Goal: Task Accomplishment & Management: Manage account settings

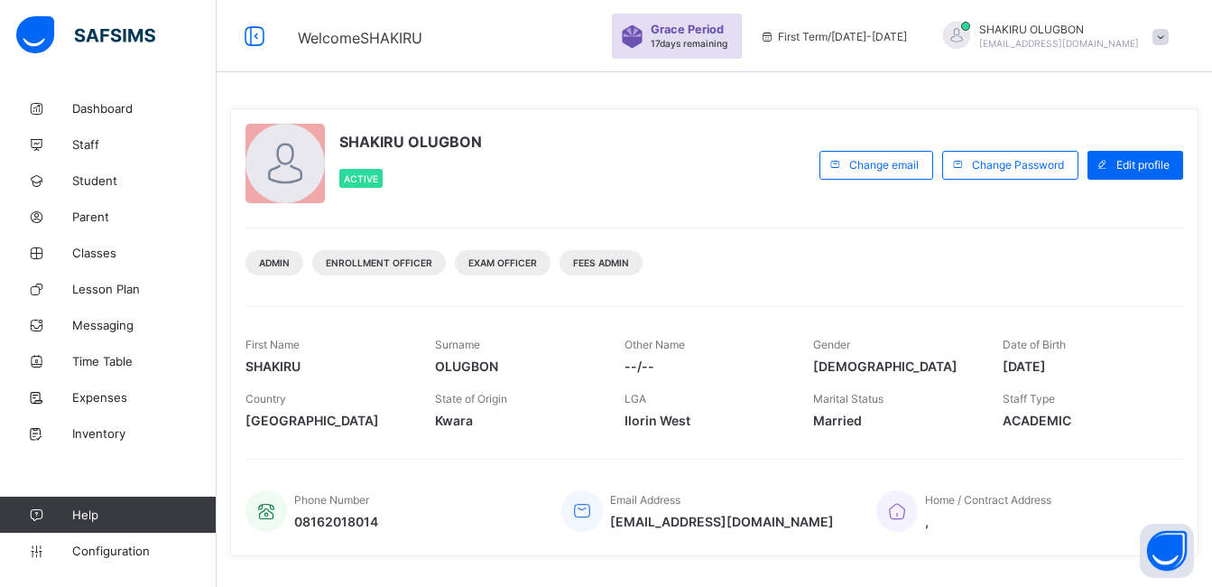
scroll to position [309, 0]
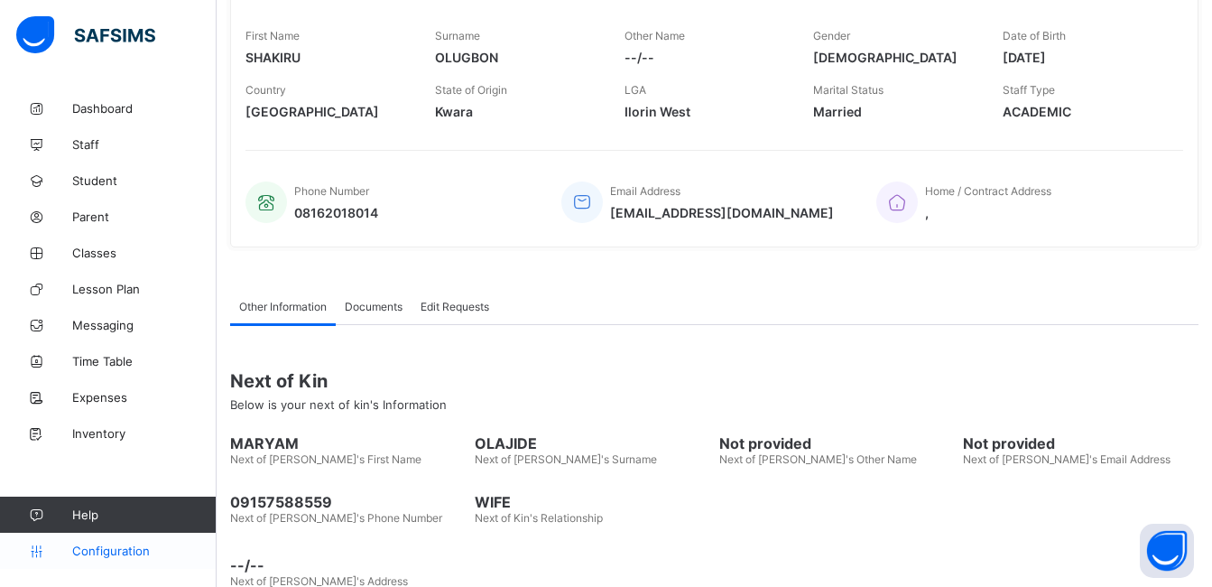
click at [101, 551] on span "Configuration" at bounding box center [144, 550] width 144 height 14
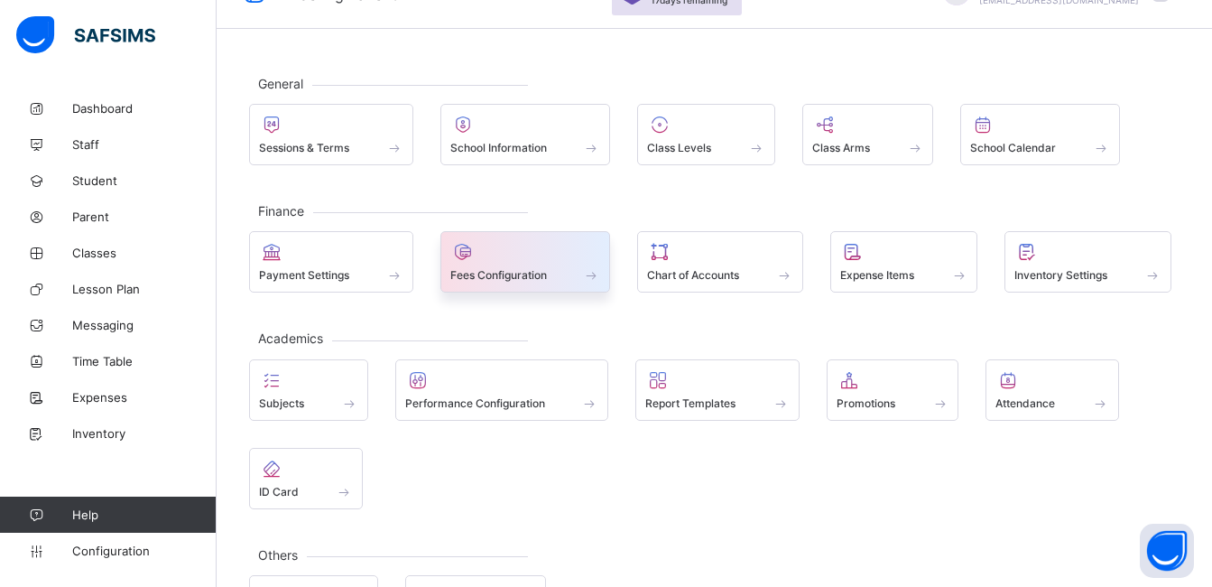
scroll to position [42, 0]
click at [553, 277] on div "Fees Configuration" at bounding box center [525, 275] width 151 height 15
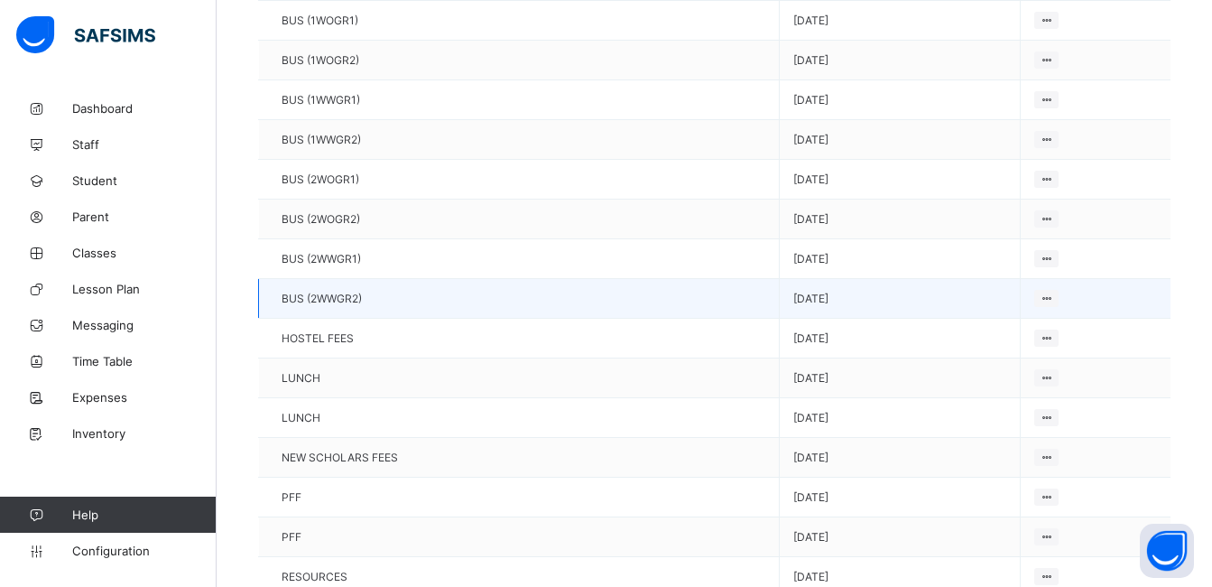
scroll to position [407, 0]
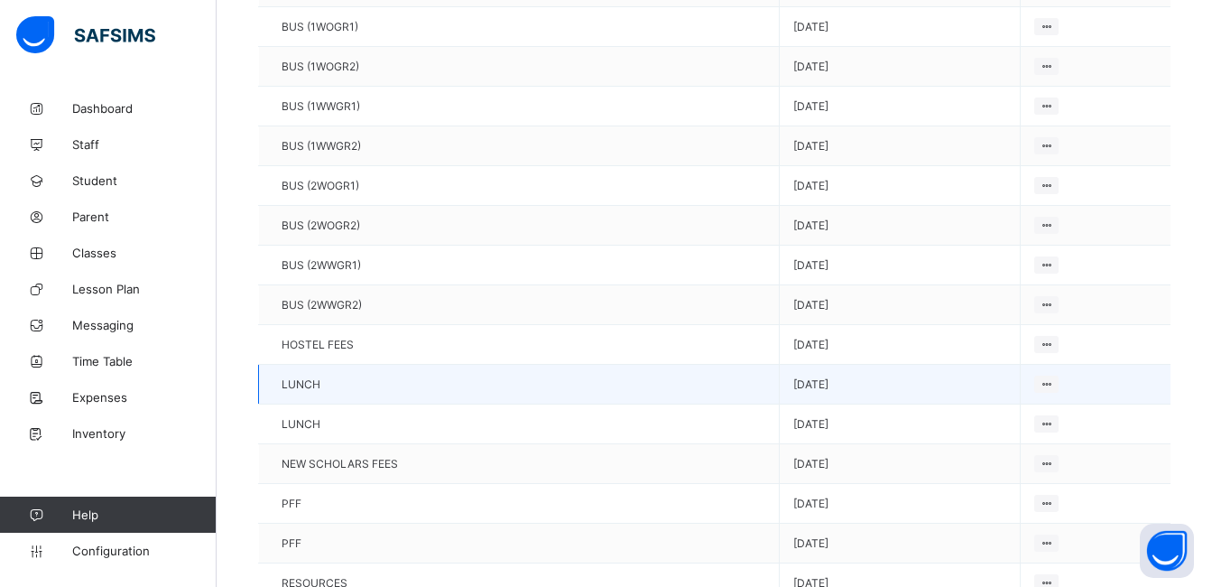
click at [801, 395] on td "[DATE]" at bounding box center [900, 385] width 241 height 40
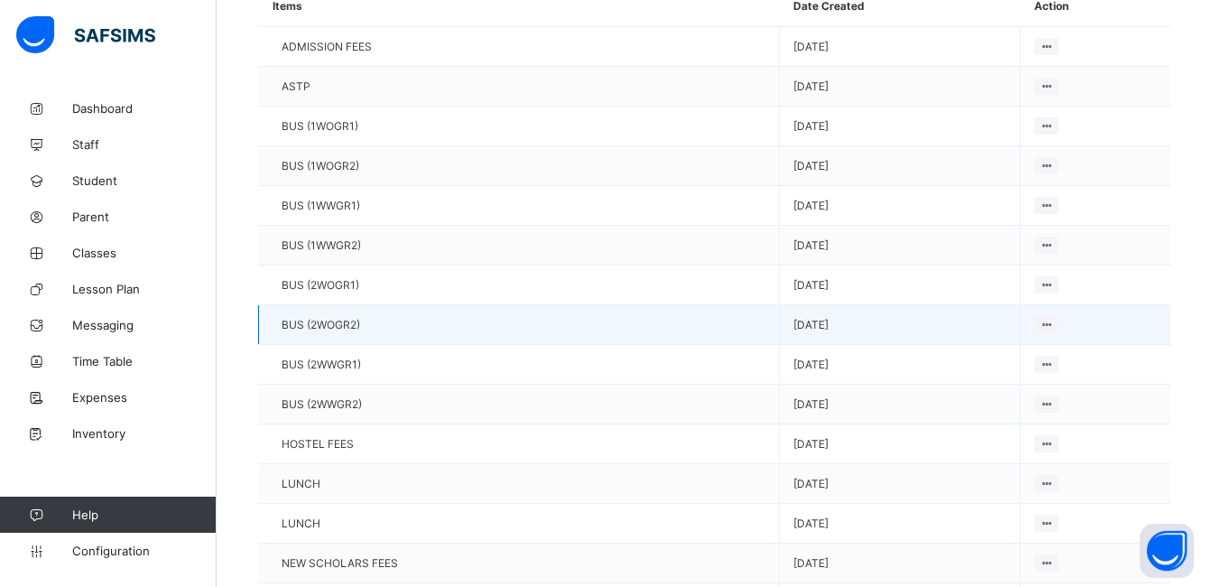
scroll to position [0, 0]
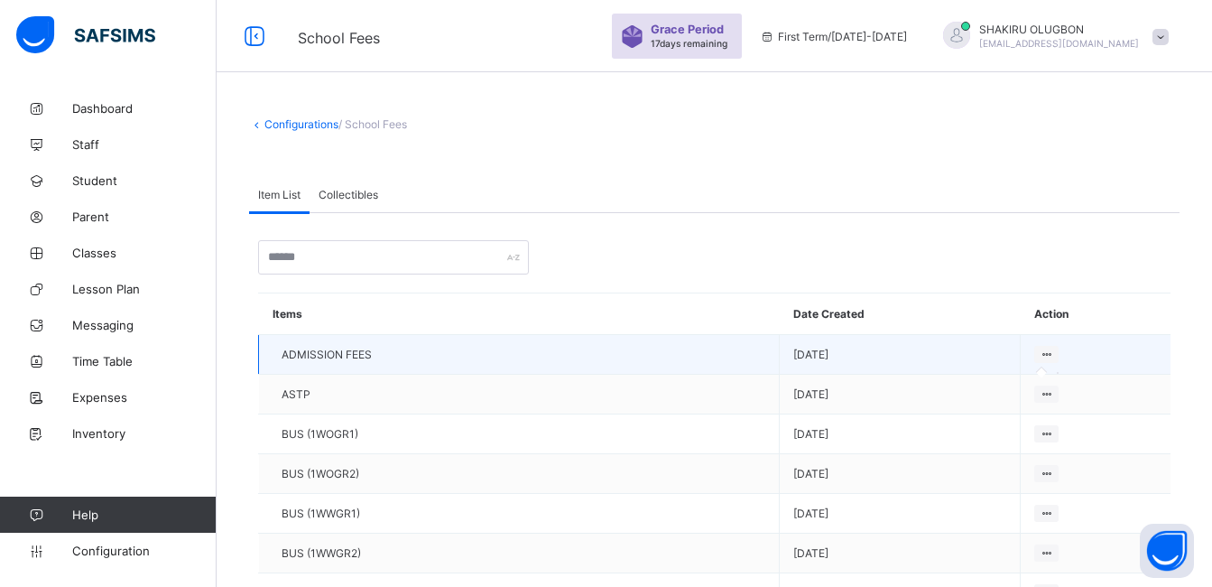
click at [1039, 353] on icon at bounding box center [1046, 354] width 15 height 14
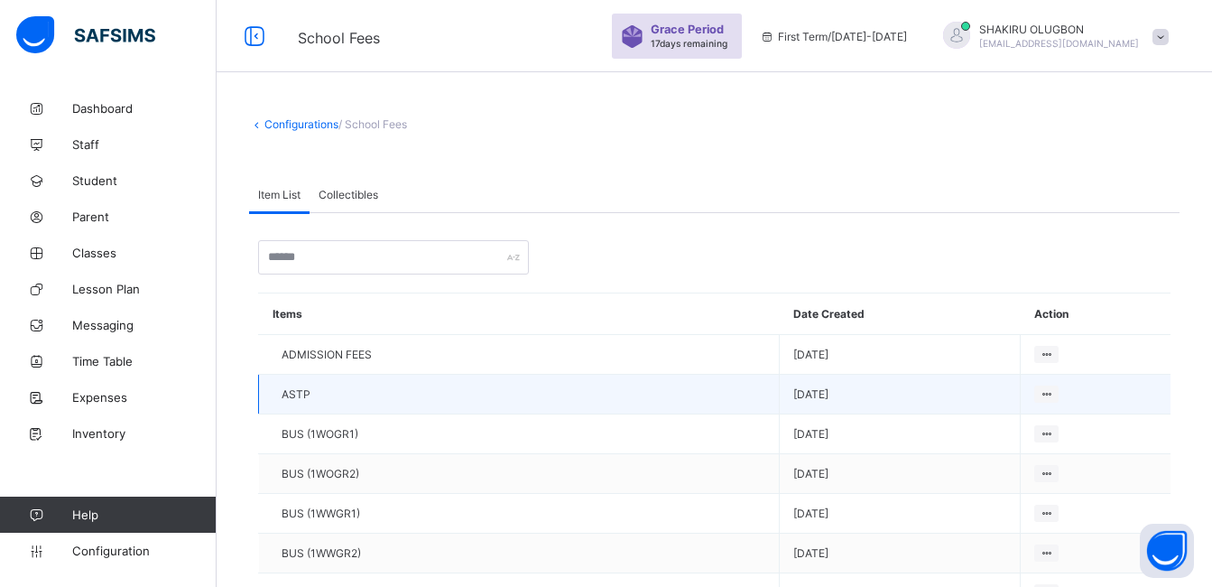
drag, startPoint x: 1027, startPoint y: 357, endPoint x: 955, endPoint y: 412, distance: 90.3
click at [955, 412] on td "[DATE]" at bounding box center [900, 395] width 241 height 40
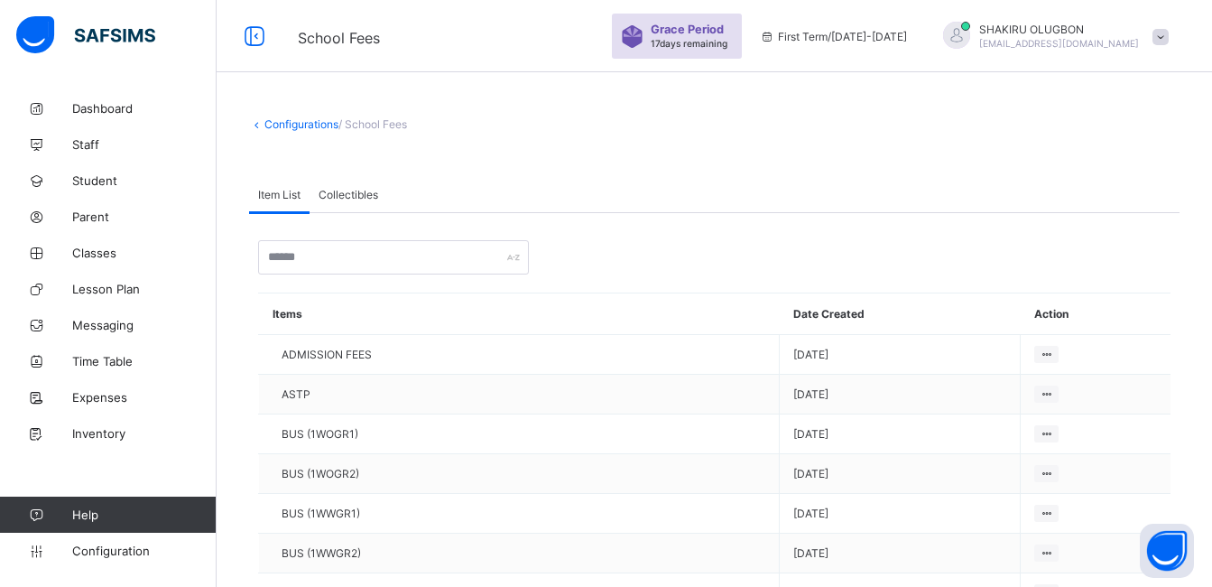
click at [297, 199] on span "Item List" at bounding box center [279, 195] width 42 height 14
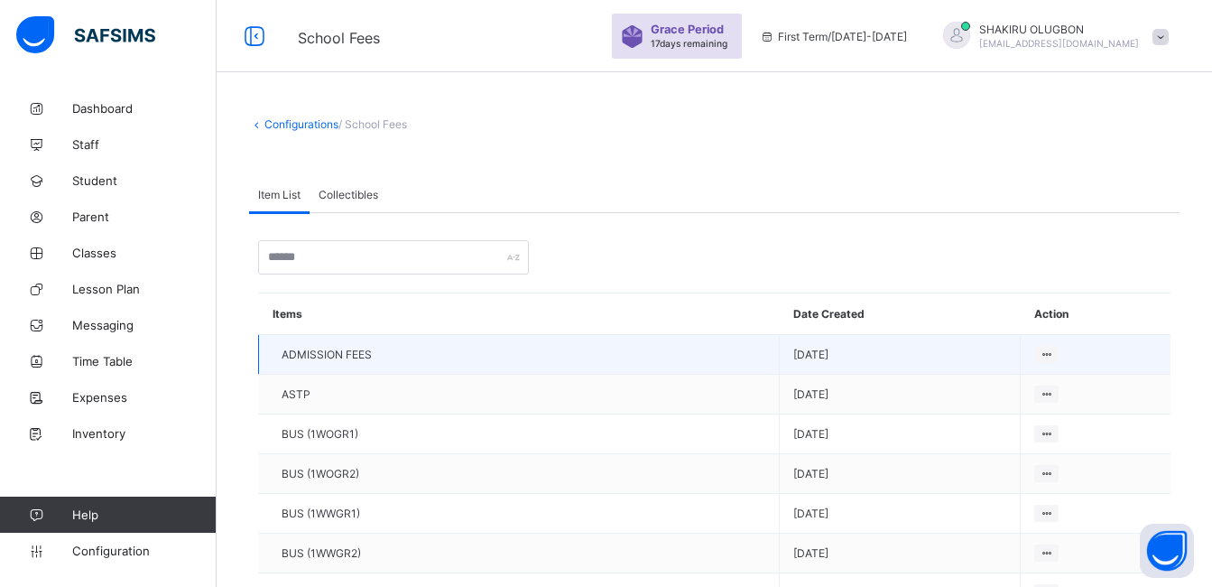
click at [338, 369] on td "ADMISSION FEES" at bounding box center [519, 355] width 521 height 40
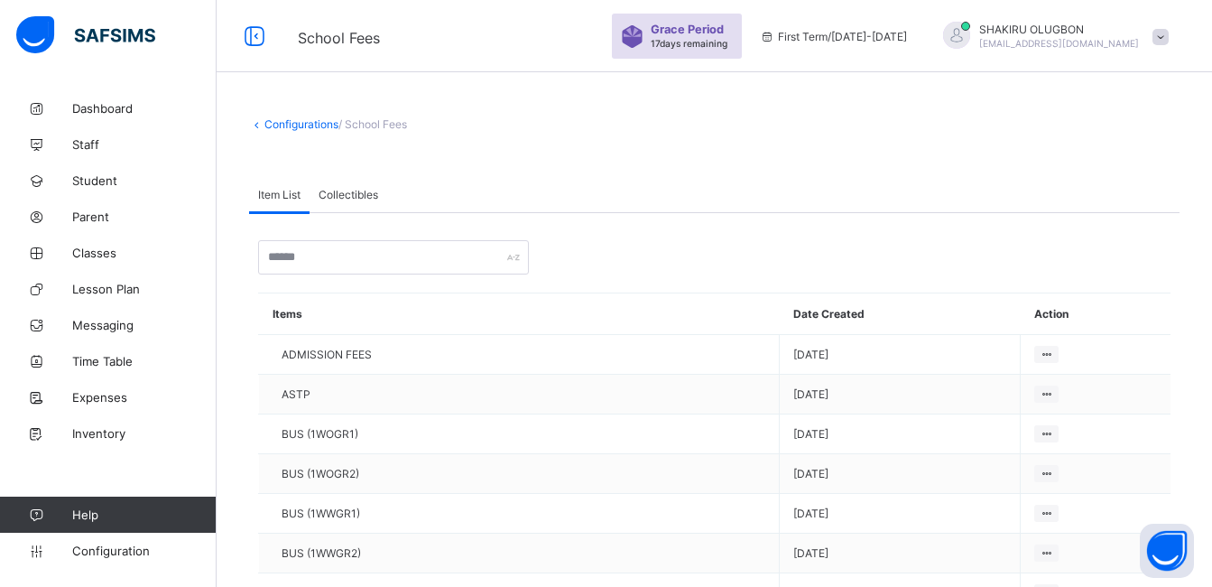
click at [296, 130] on link "Configurations" at bounding box center [301, 124] width 74 height 14
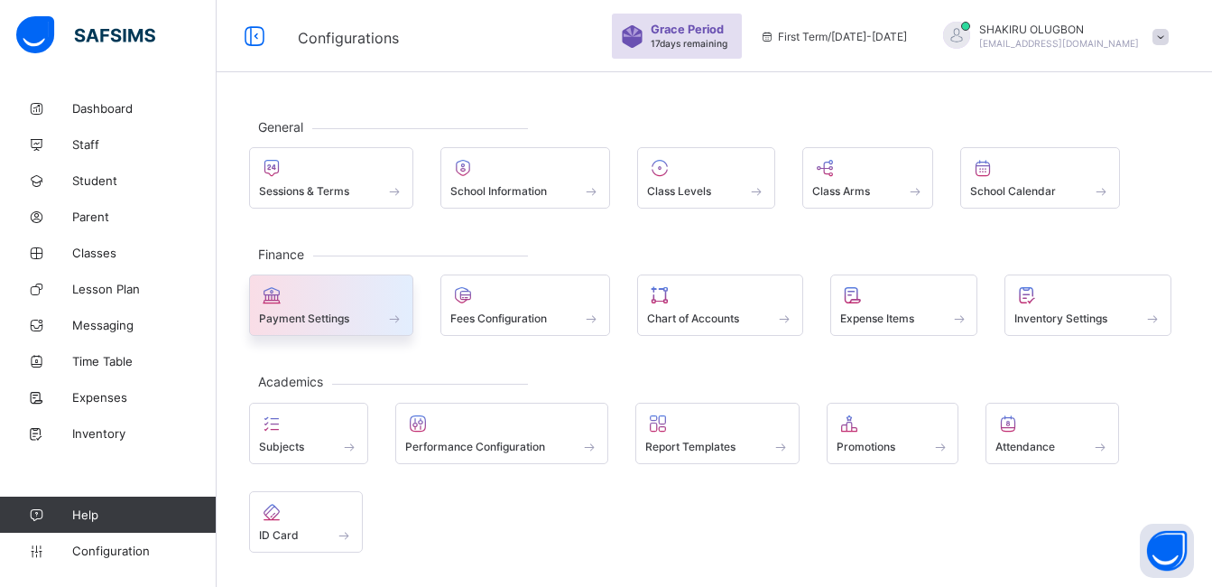
click at [316, 323] on span "Payment Settings" at bounding box center [304, 318] width 90 height 14
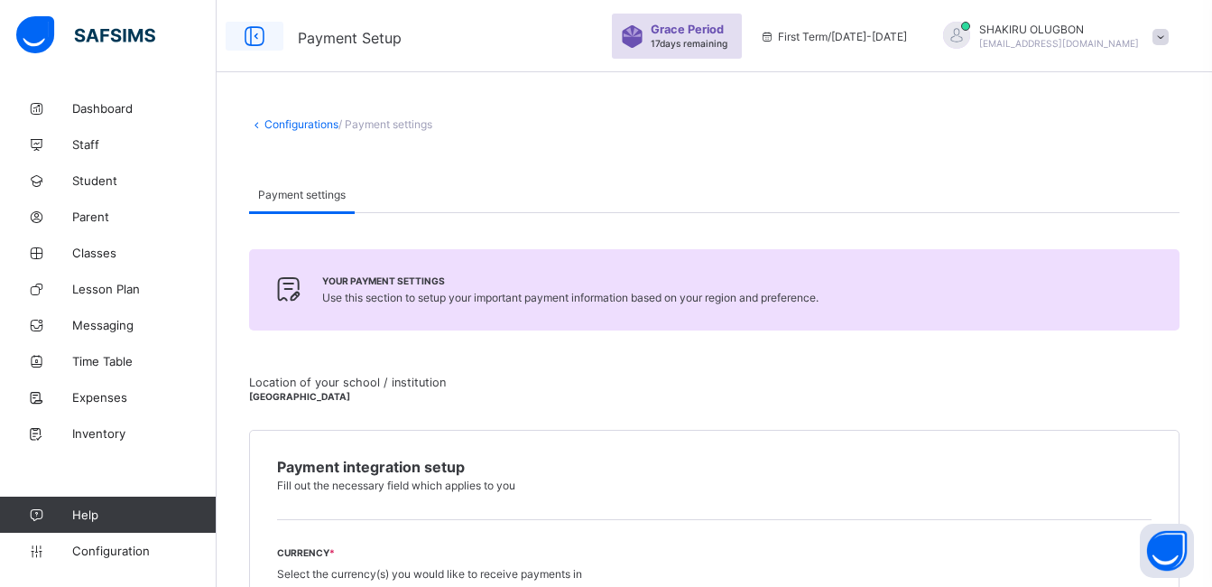
click at [268, 30] on icon at bounding box center [254, 36] width 31 height 26
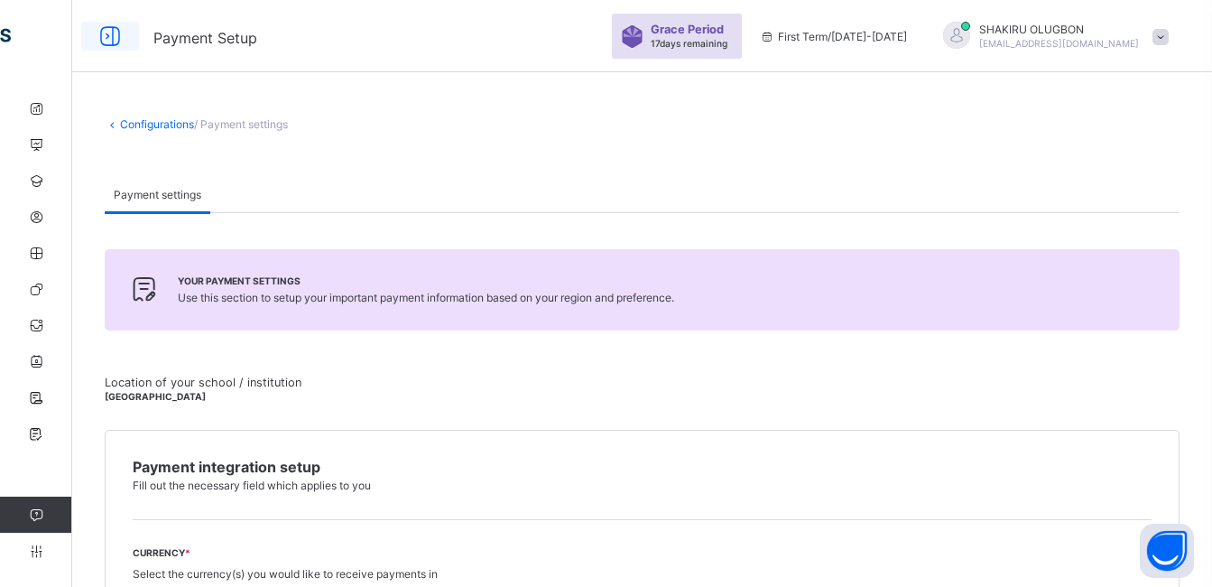
click at [123, 32] on icon at bounding box center [110, 36] width 31 height 26
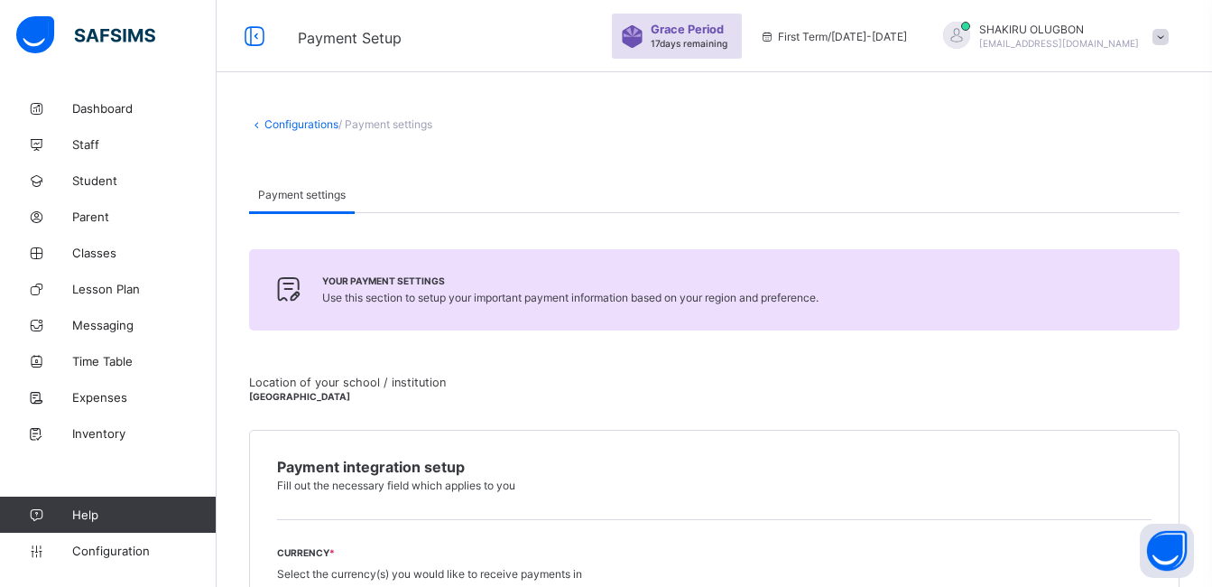
click at [317, 125] on link "Configurations" at bounding box center [301, 124] width 74 height 14
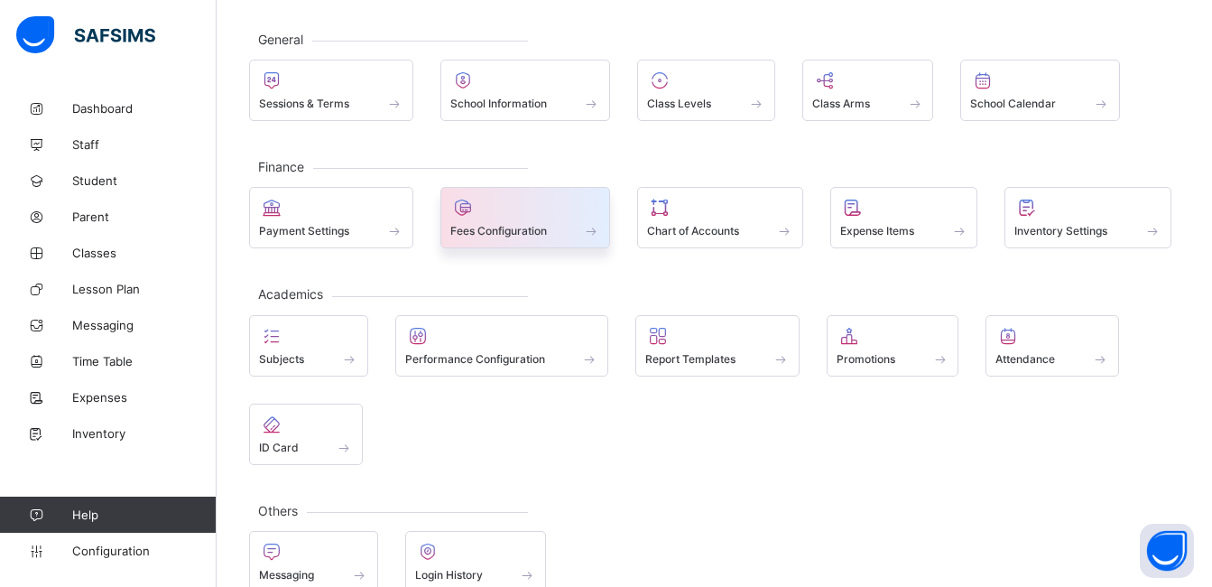
scroll to position [85, 0]
click at [519, 236] on span "Fees Configuration" at bounding box center [498, 234] width 97 height 14
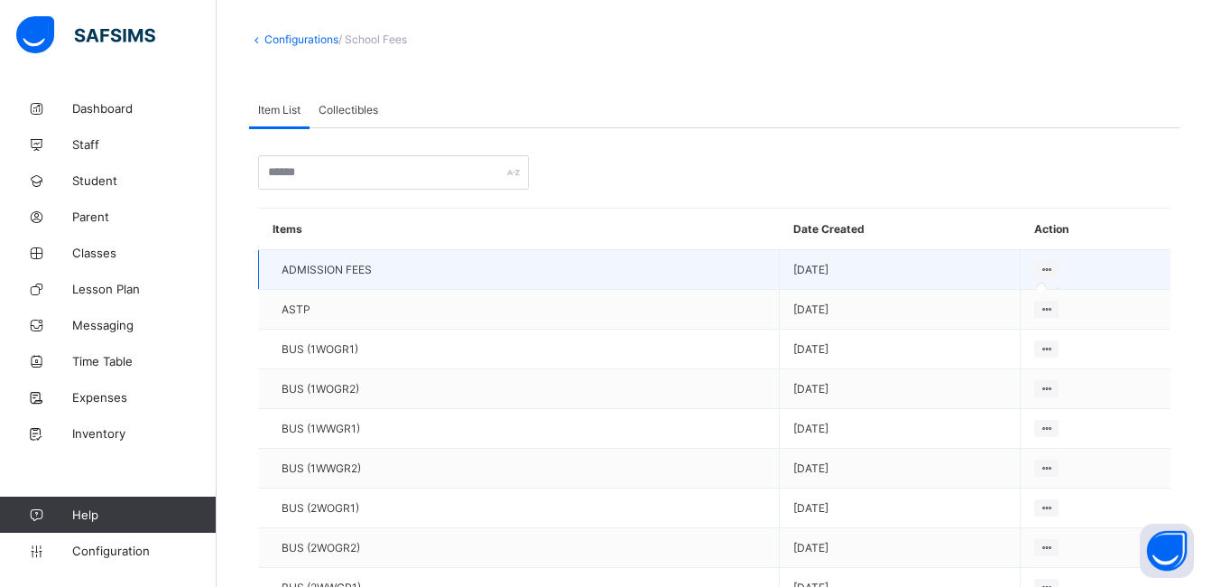
click at [1039, 271] on icon at bounding box center [1046, 270] width 15 height 14
click at [709, 267] on td "ADMISSION FEES" at bounding box center [519, 270] width 521 height 40
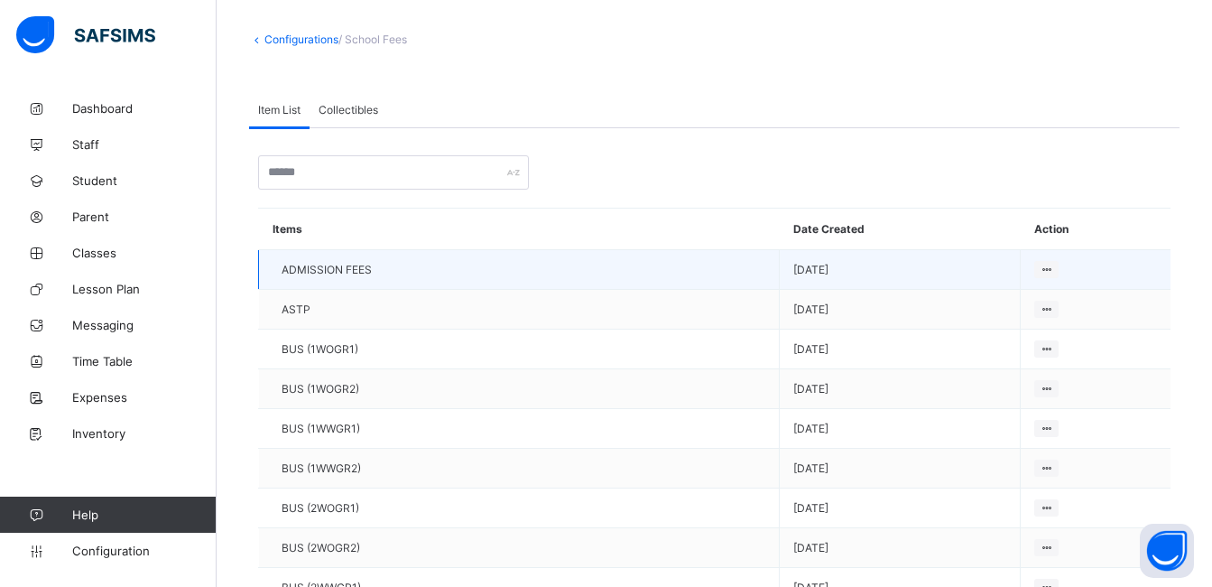
click at [709, 267] on td "ADMISSION FEES" at bounding box center [519, 270] width 521 height 40
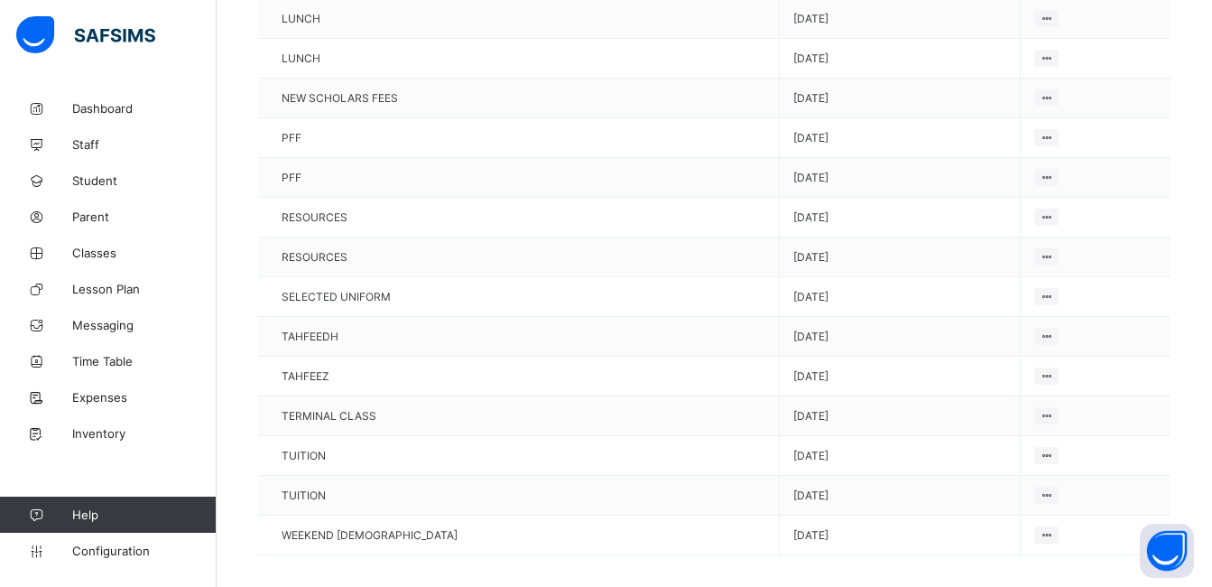
scroll to position [795, 0]
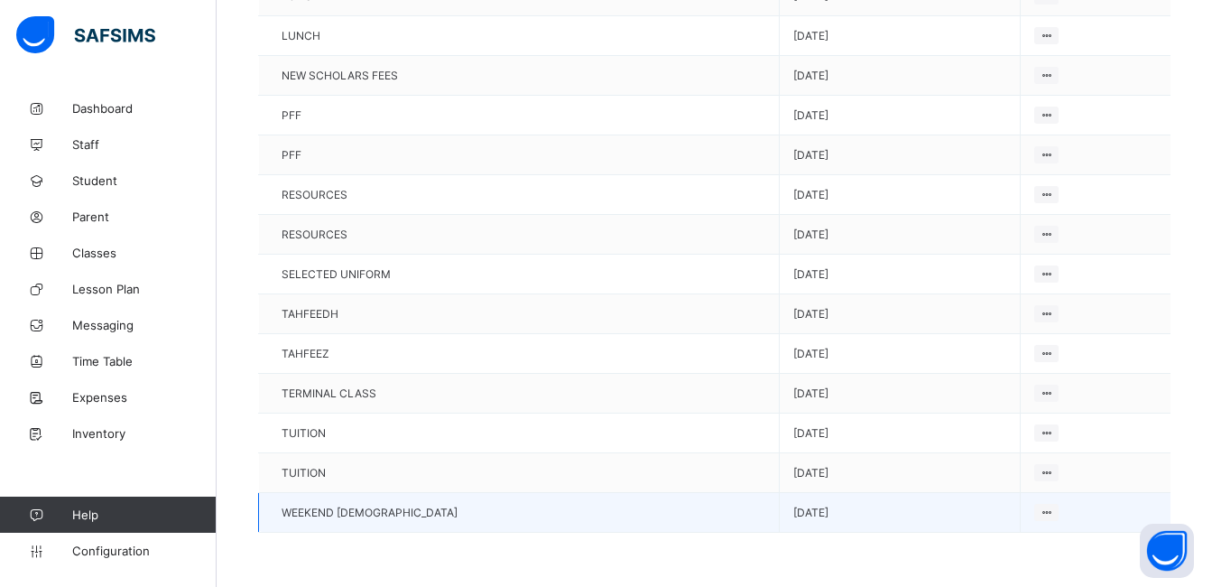
click at [560, 522] on td "WEEKEND [DEMOGRAPHIC_DATA]" at bounding box center [519, 513] width 521 height 40
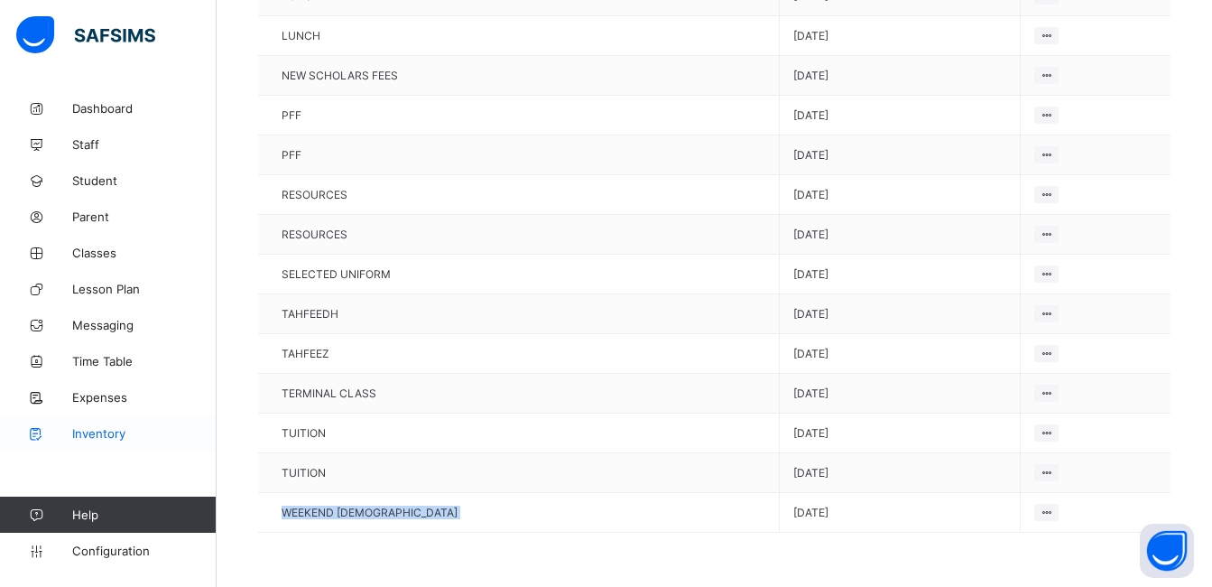
click at [140, 440] on span "Inventory" at bounding box center [144, 433] width 144 height 14
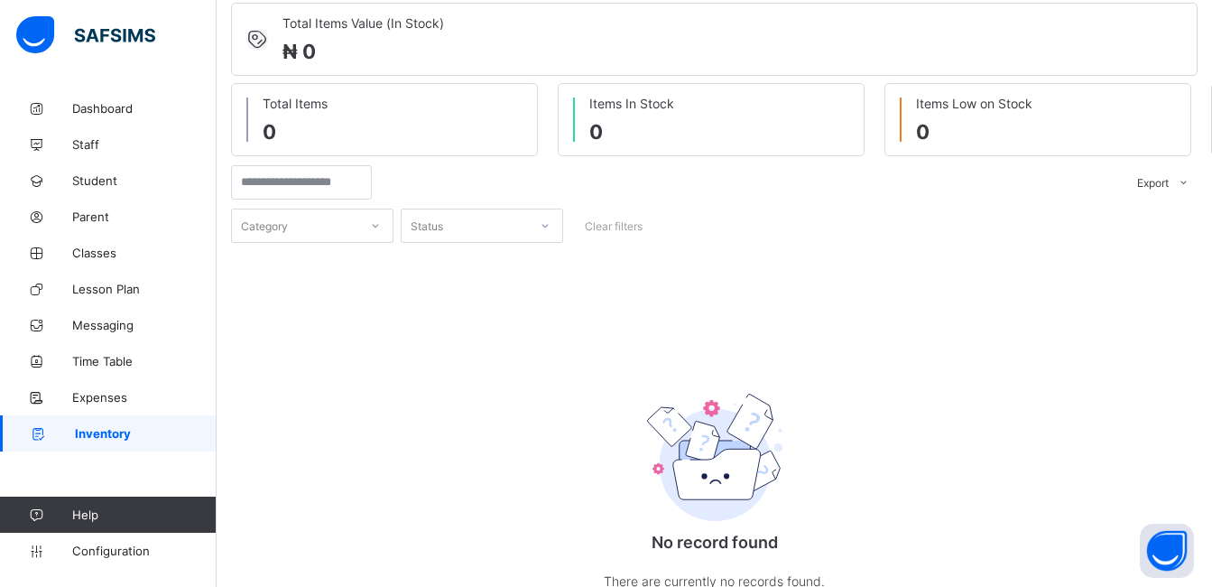
scroll to position [106, 0]
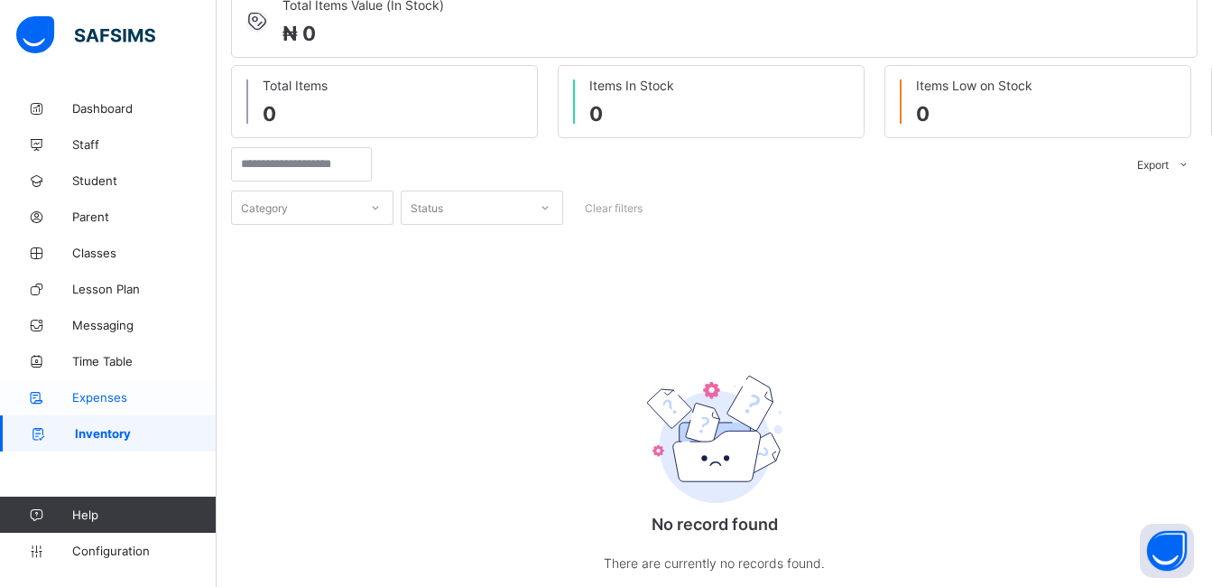
click at [98, 389] on link "Expenses" at bounding box center [108, 397] width 217 height 36
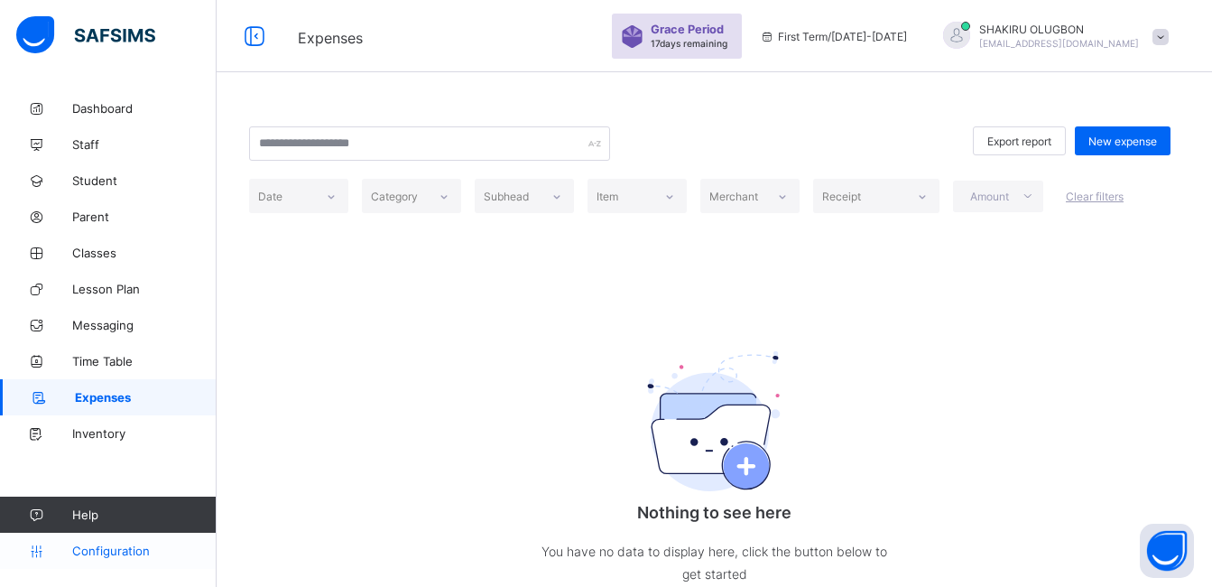
click at [103, 551] on span "Configuration" at bounding box center [144, 550] width 144 height 14
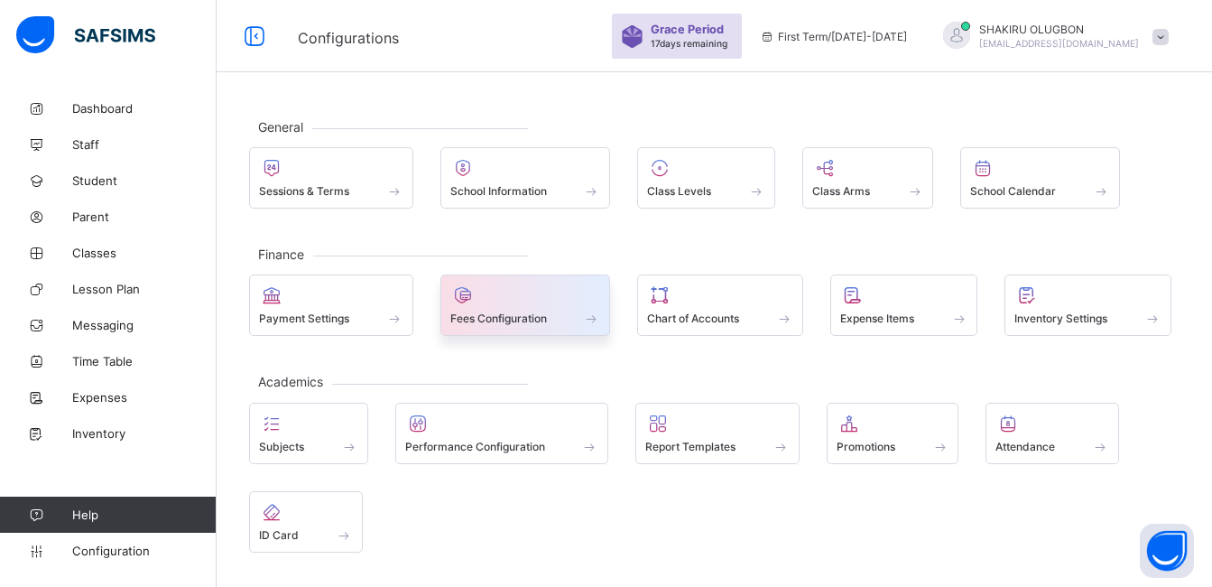
click at [518, 303] on div at bounding box center [525, 295] width 151 height 22
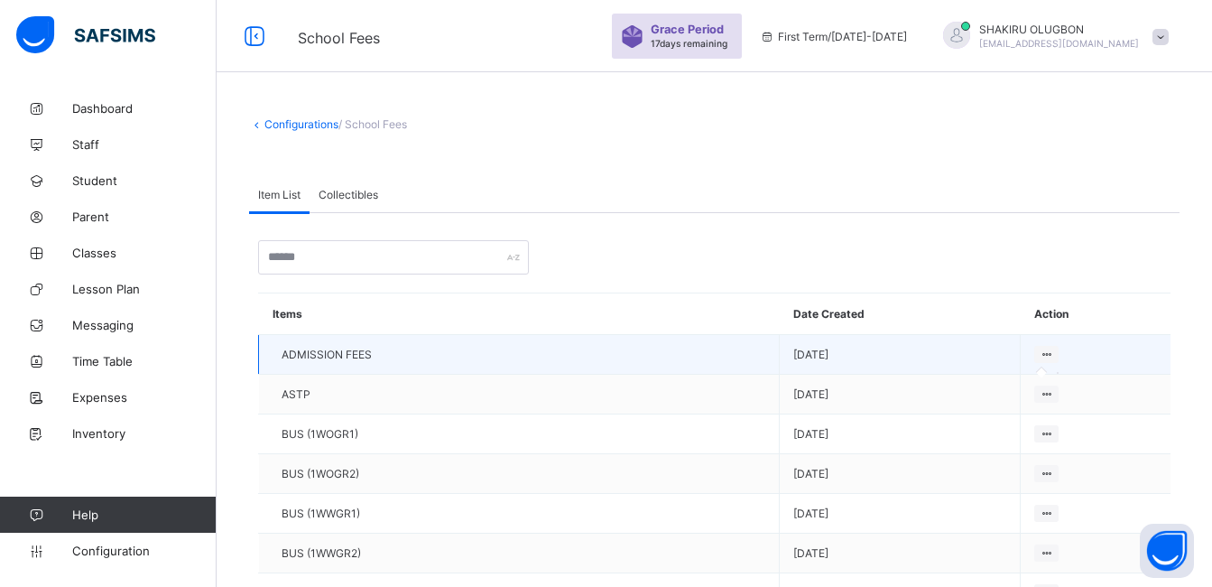
click at [1039, 348] on icon at bounding box center [1046, 354] width 15 height 14
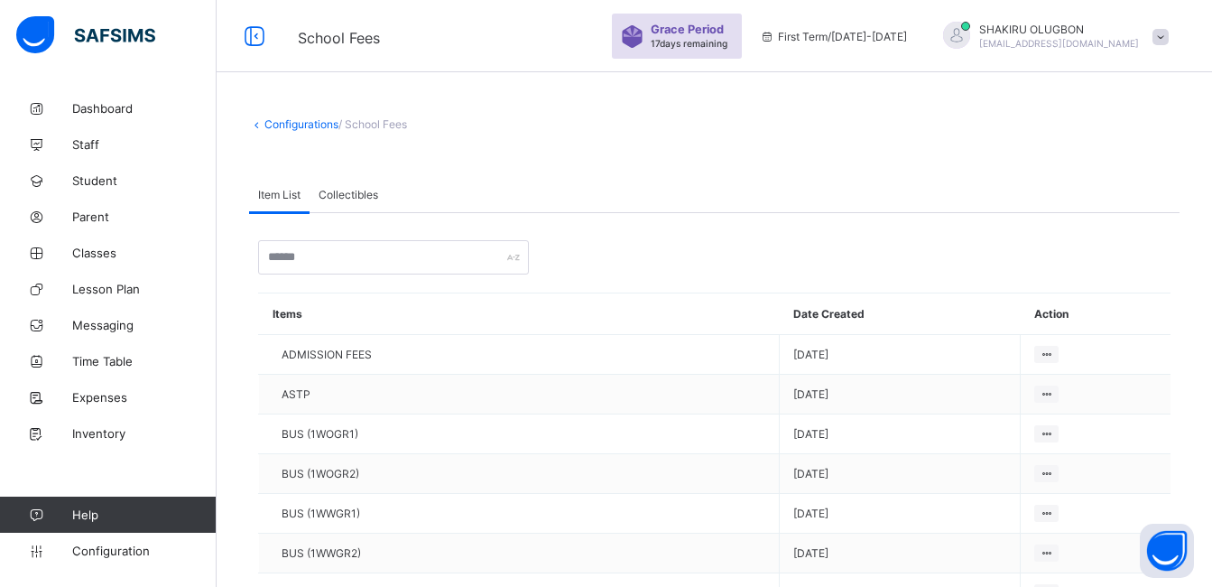
drag, startPoint x: 1030, startPoint y: 351, endPoint x: 626, endPoint y: 331, distance: 403.9
click at [626, 331] on th "Items" at bounding box center [519, 314] width 521 height 42
click at [359, 199] on span "Collectibles" at bounding box center [349, 195] width 60 height 14
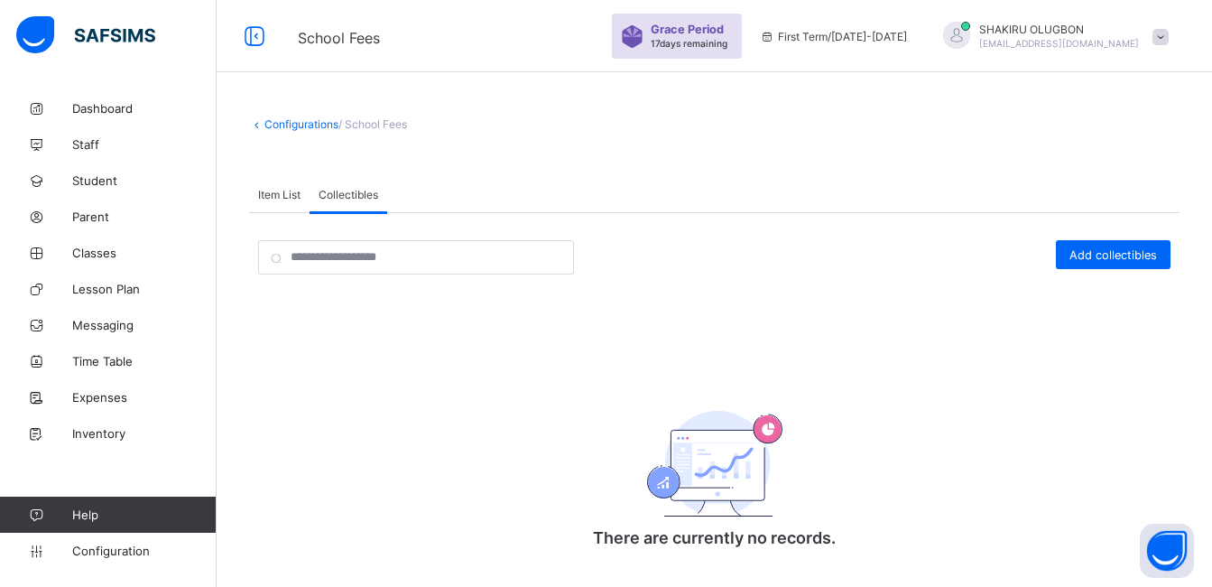
click at [265, 194] on span "Item List" at bounding box center [279, 195] width 42 height 14
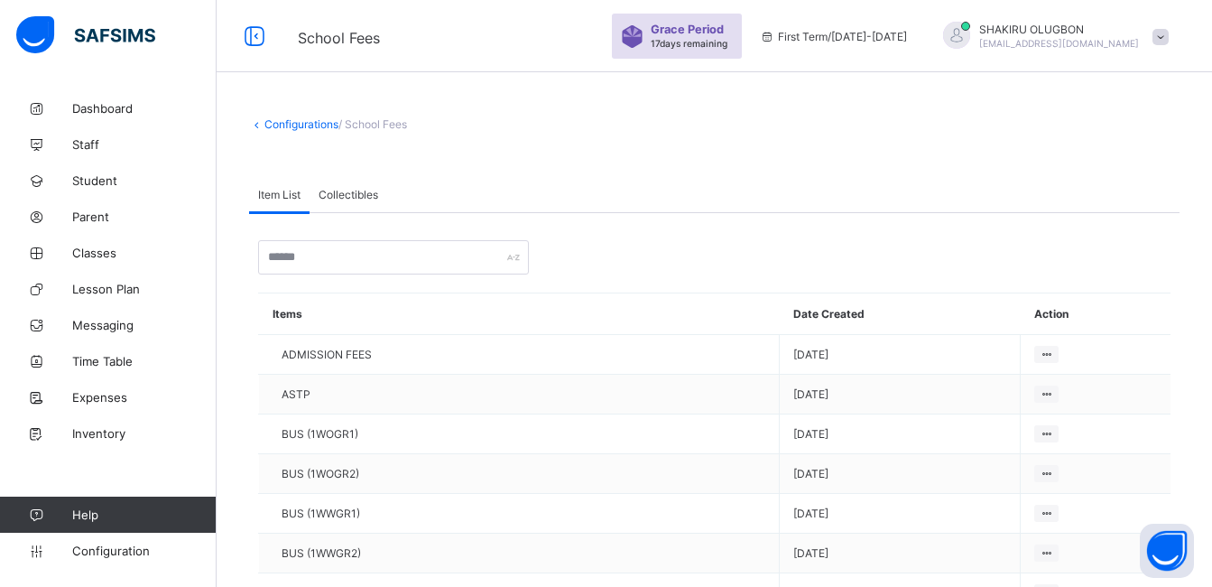
drag, startPoint x: 265, startPoint y: 194, endPoint x: 253, endPoint y: 206, distance: 17.2
click at [253, 206] on div "Item List" at bounding box center [279, 194] width 60 height 36
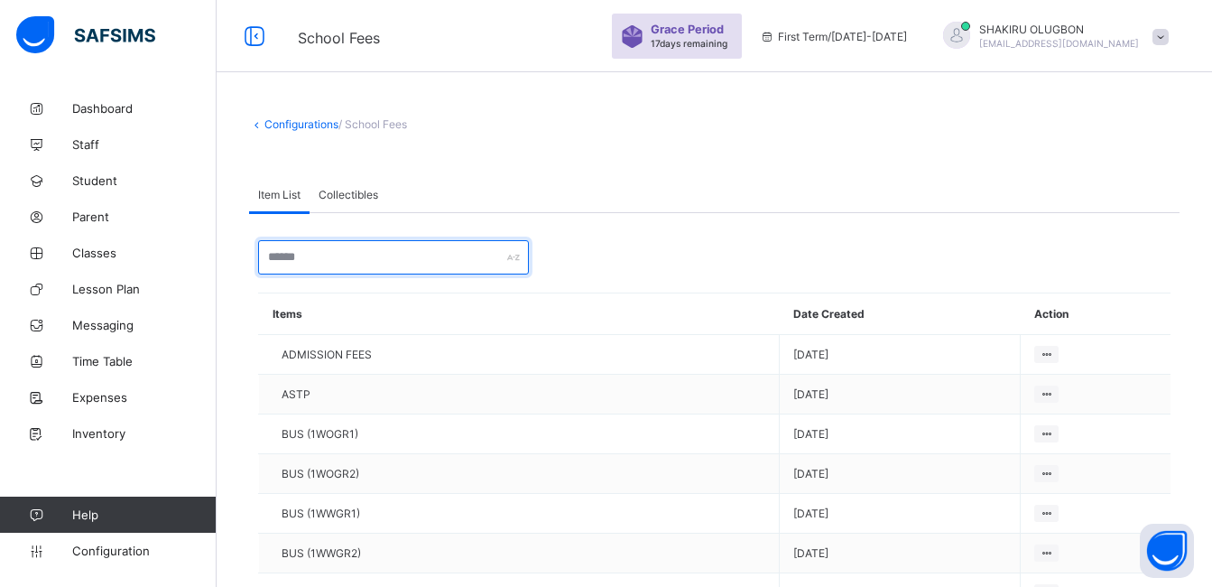
click at [341, 255] on input "text" at bounding box center [393, 257] width 271 height 34
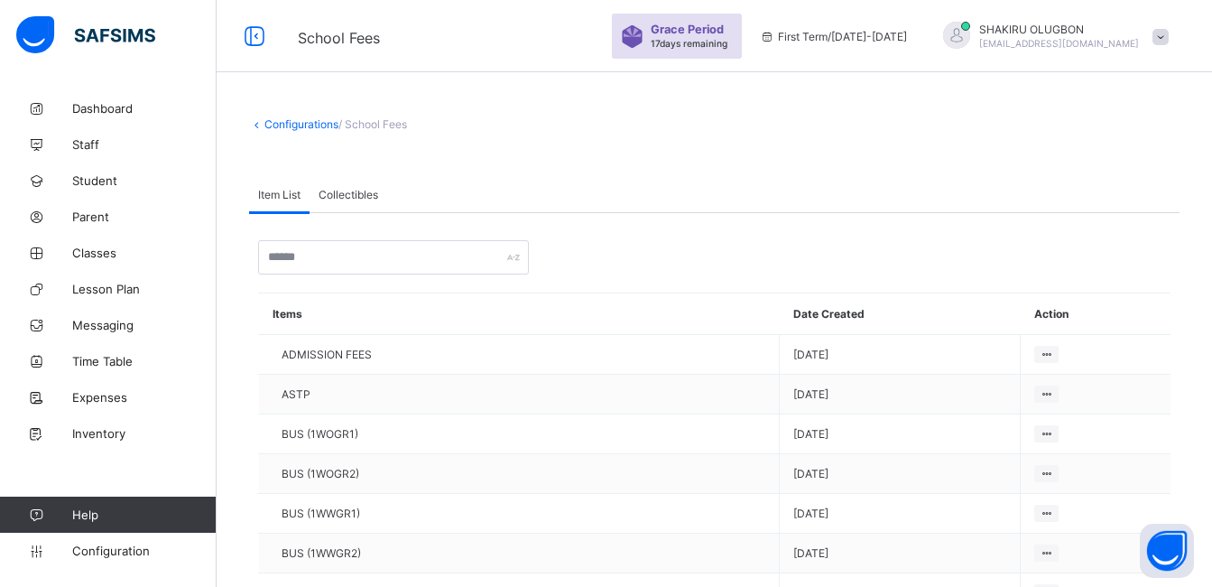
click at [593, 209] on div "Item List Collectibles" at bounding box center [714, 194] width 931 height 37
click at [579, 163] on span at bounding box center [714, 162] width 931 height 27
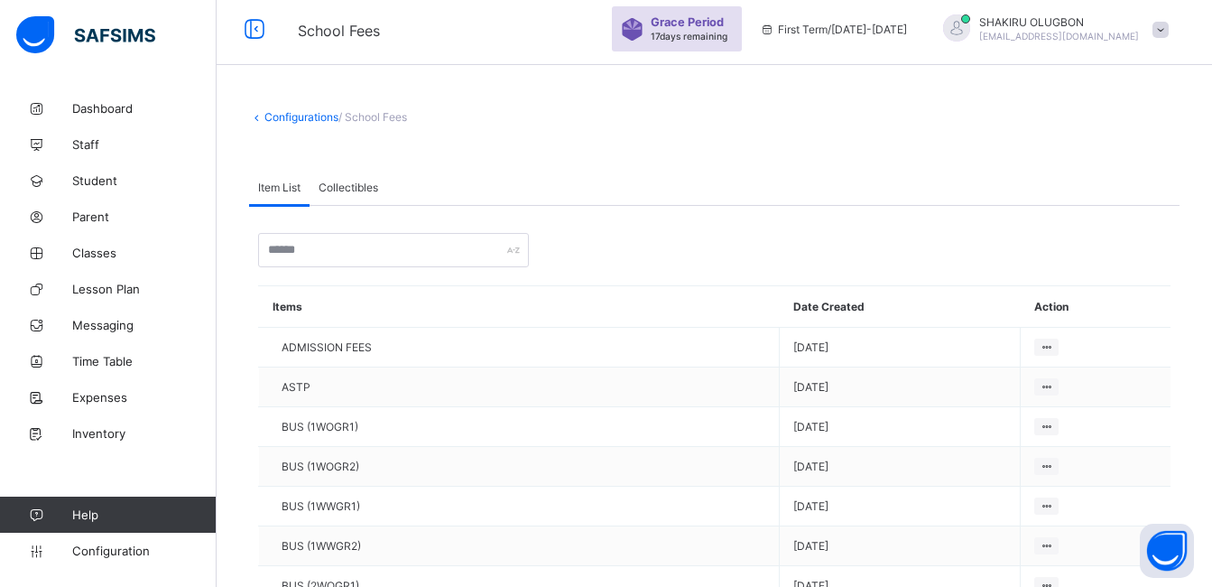
click at [854, 34] on span "First Term / [DATE]-[DATE]" at bounding box center [833, 30] width 147 height 14
click at [775, 31] on icon at bounding box center [767, 30] width 15 height 14
click at [825, 29] on span "First Term / [DATE]-[DATE]" at bounding box center [833, 30] width 147 height 14
click at [904, 40] on div "First Term / [DATE]-[DATE]" at bounding box center [833, 29] width 165 height 72
click at [907, 27] on span "First Term / [DATE]-[DATE]" at bounding box center [833, 30] width 147 height 14
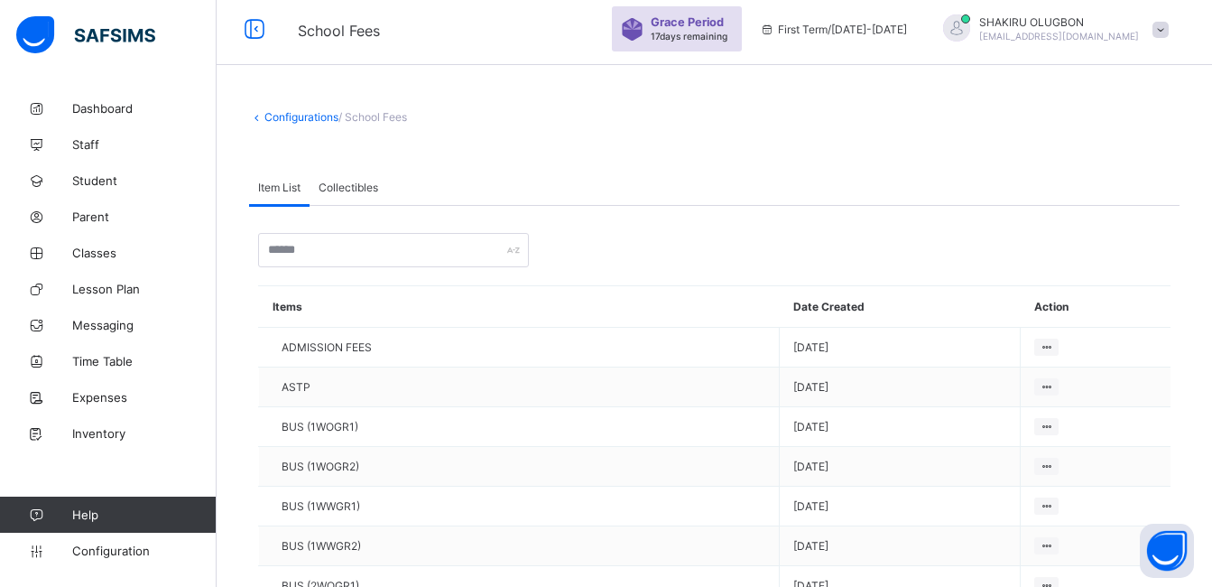
click at [907, 27] on span "First Term / [DATE]-[DATE]" at bounding box center [833, 30] width 147 height 14
drag, startPoint x: 918, startPoint y: 27, endPoint x: 1016, endPoint y: 179, distance: 180.7
click at [1016, 179] on div "Item List Collectibles" at bounding box center [714, 187] width 931 height 37
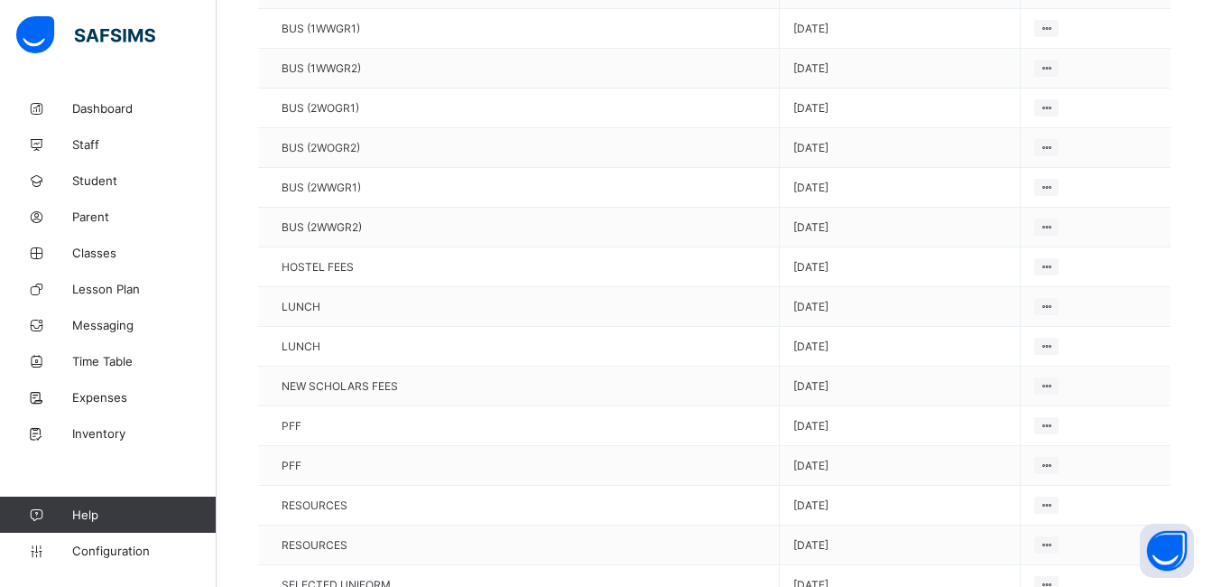
scroll to position [0, 0]
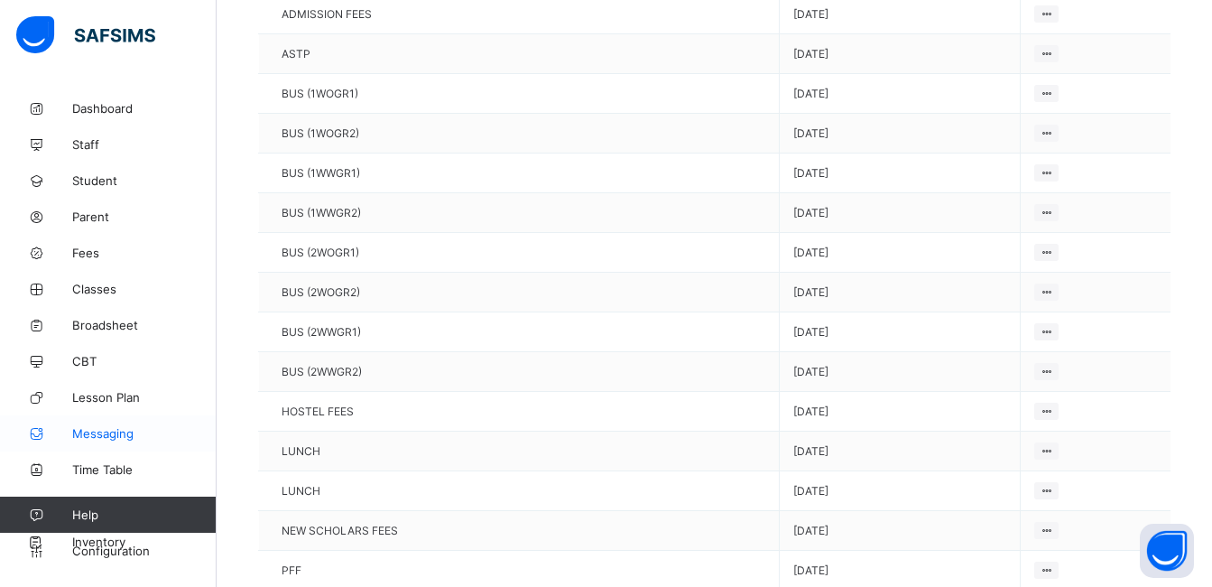
scroll to position [470, 0]
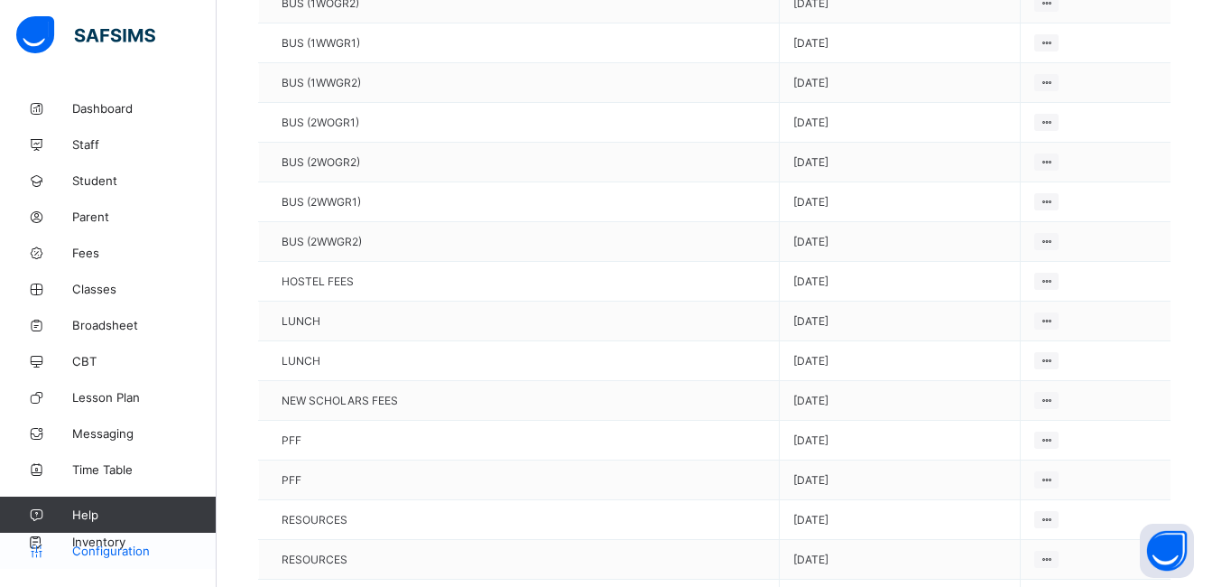
click at [99, 550] on span "Configuration" at bounding box center [144, 550] width 144 height 14
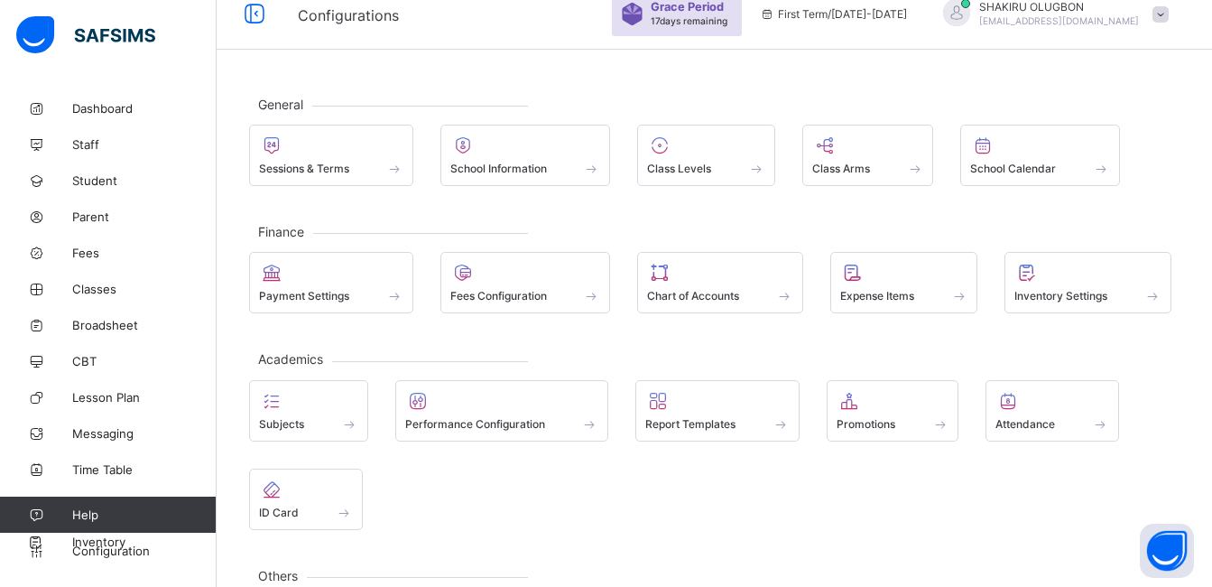
scroll to position [22, 0]
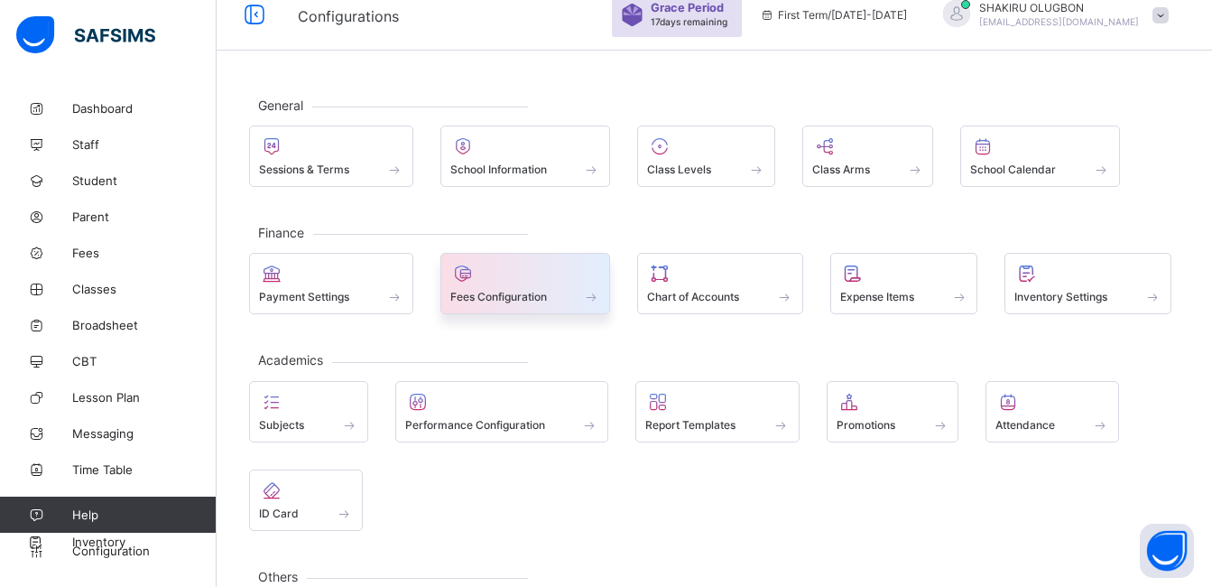
click at [554, 299] on div "Fees Configuration" at bounding box center [525, 296] width 151 height 15
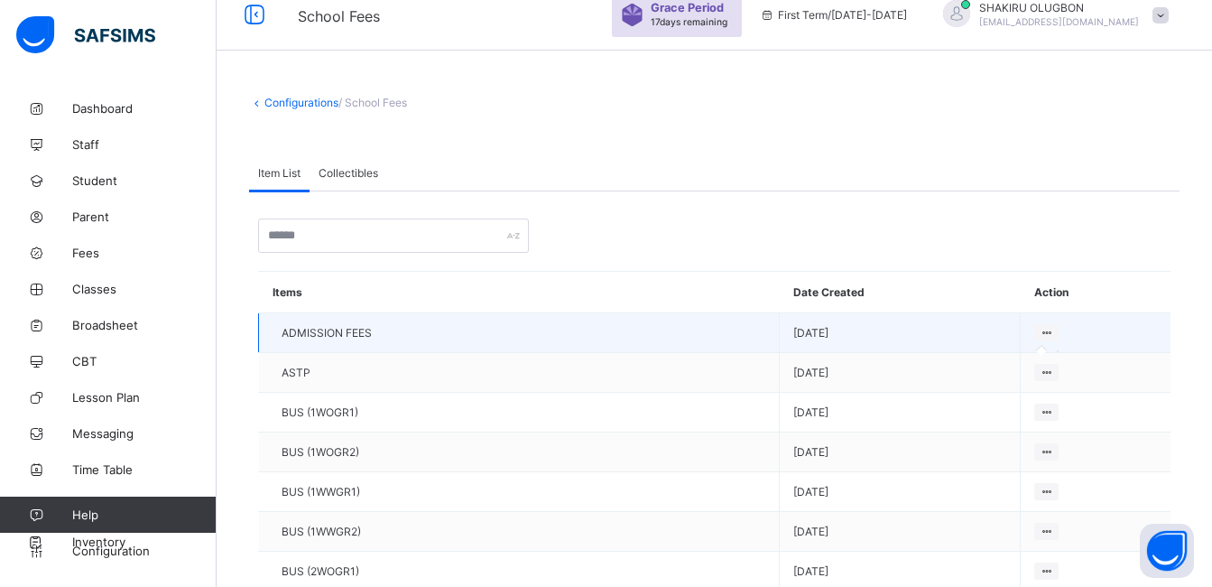
click at [1039, 332] on icon at bounding box center [1046, 333] width 15 height 14
click at [425, 334] on td "ADMISSION FEES" at bounding box center [519, 333] width 521 height 40
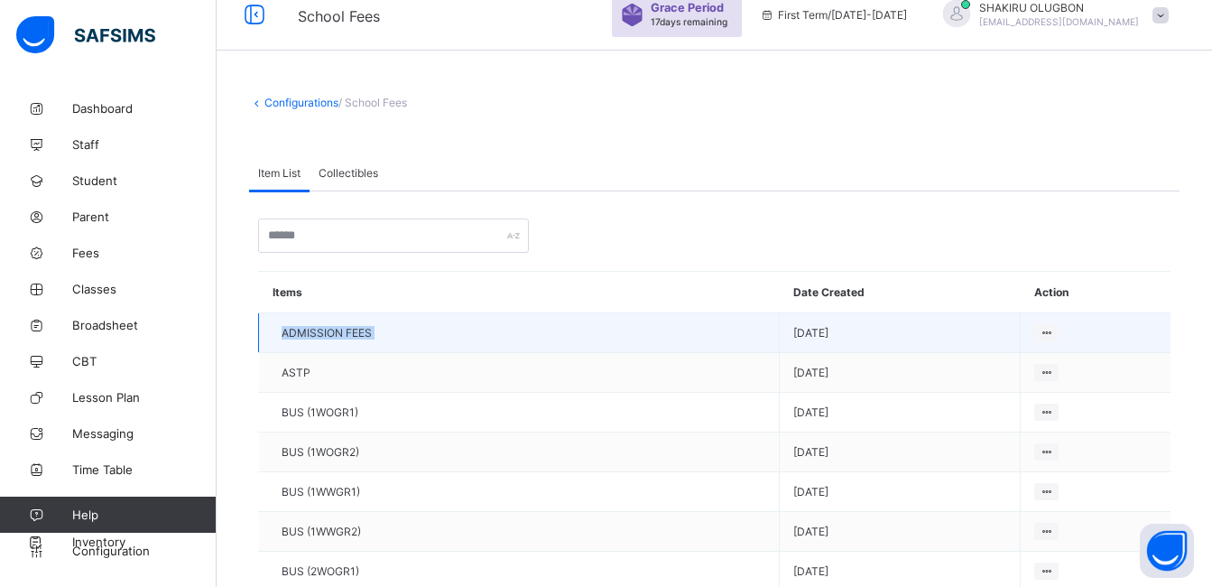
click at [425, 334] on td "ADMISSION FEES" at bounding box center [519, 333] width 521 height 40
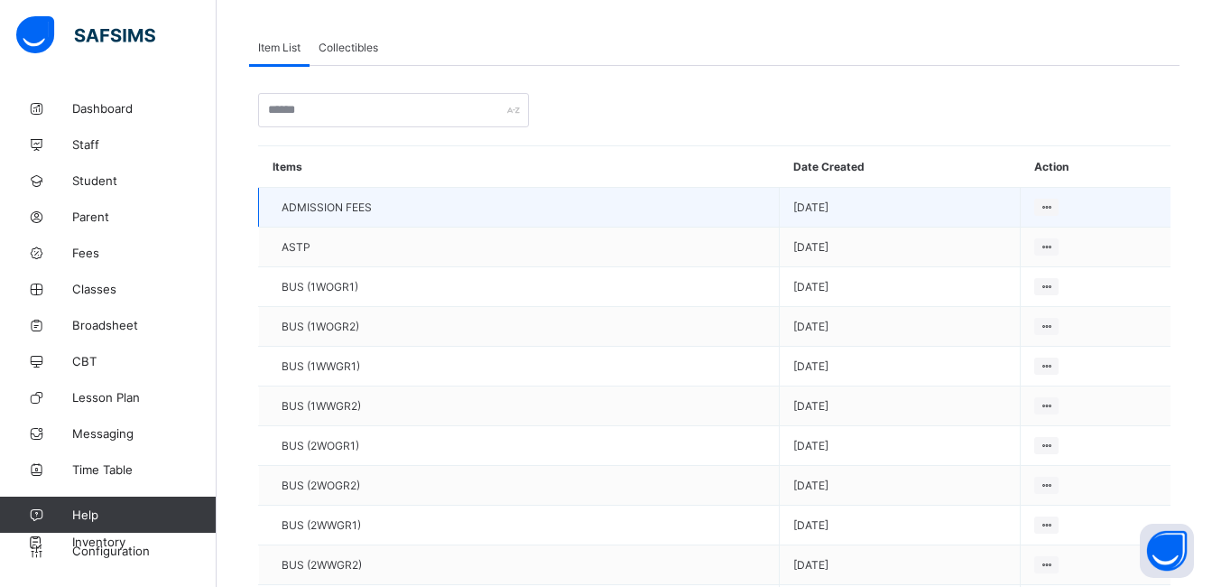
scroll to position [162, 0]
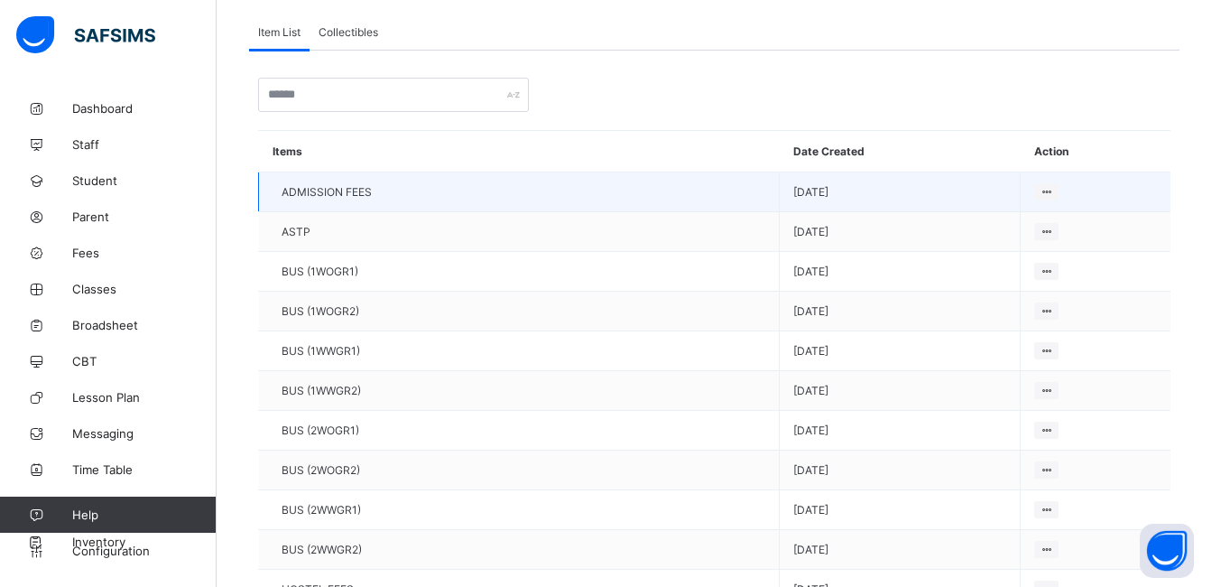
click at [425, 334] on td "BUS (1WWGR1)" at bounding box center [519, 351] width 521 height 40
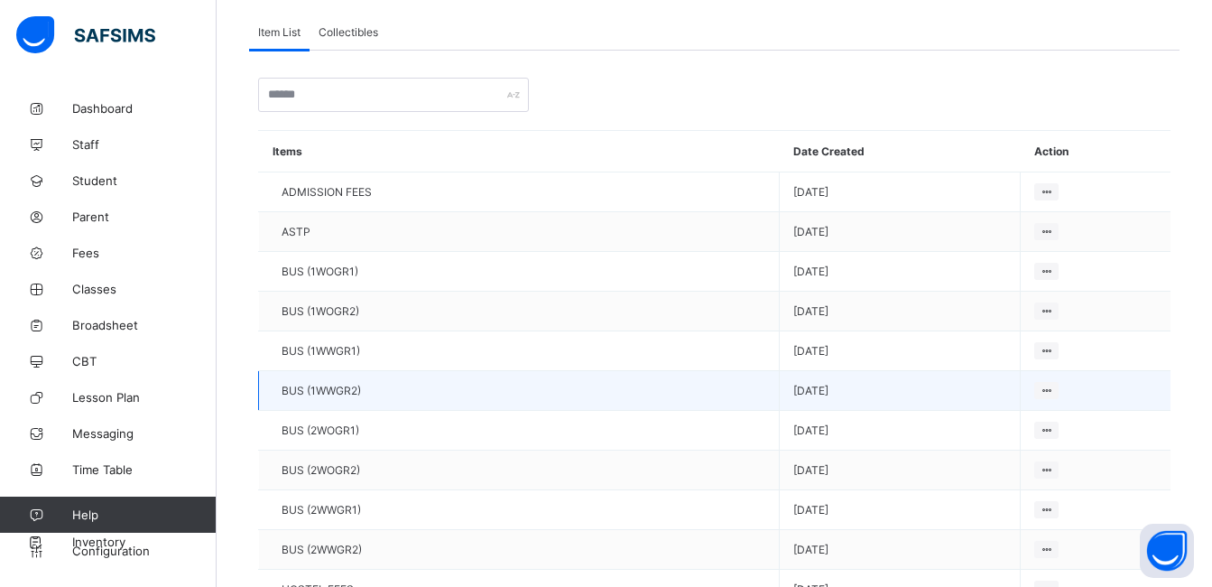
click at [407, 395] on td "BUS (1WWGR2)" at bounding box center [519, 391] width 521 height 40
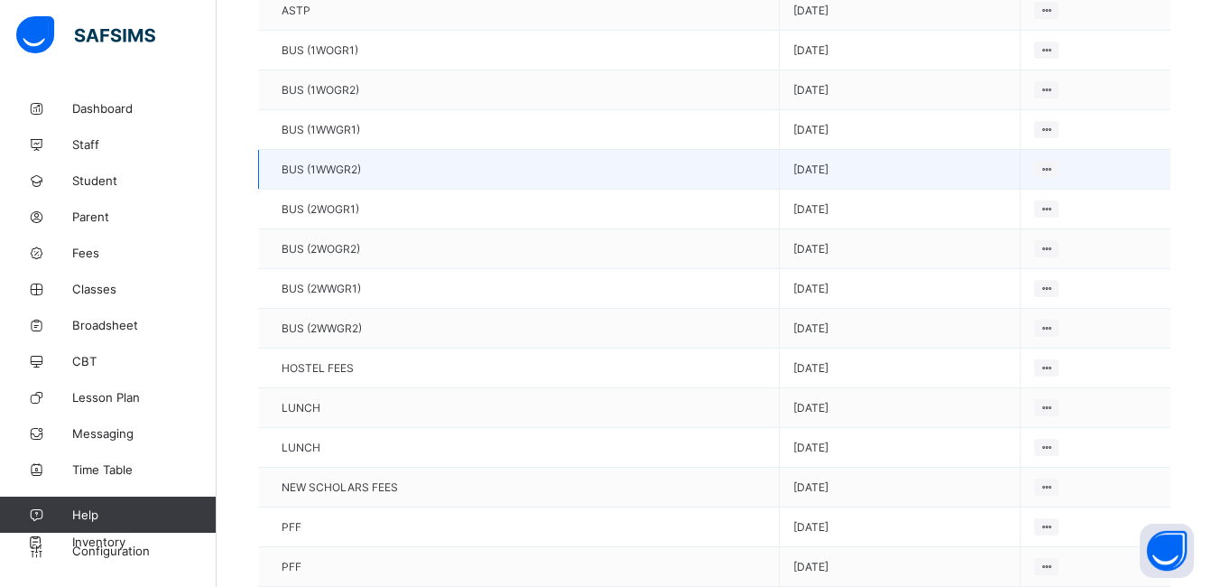
scroll to position [410, 0]
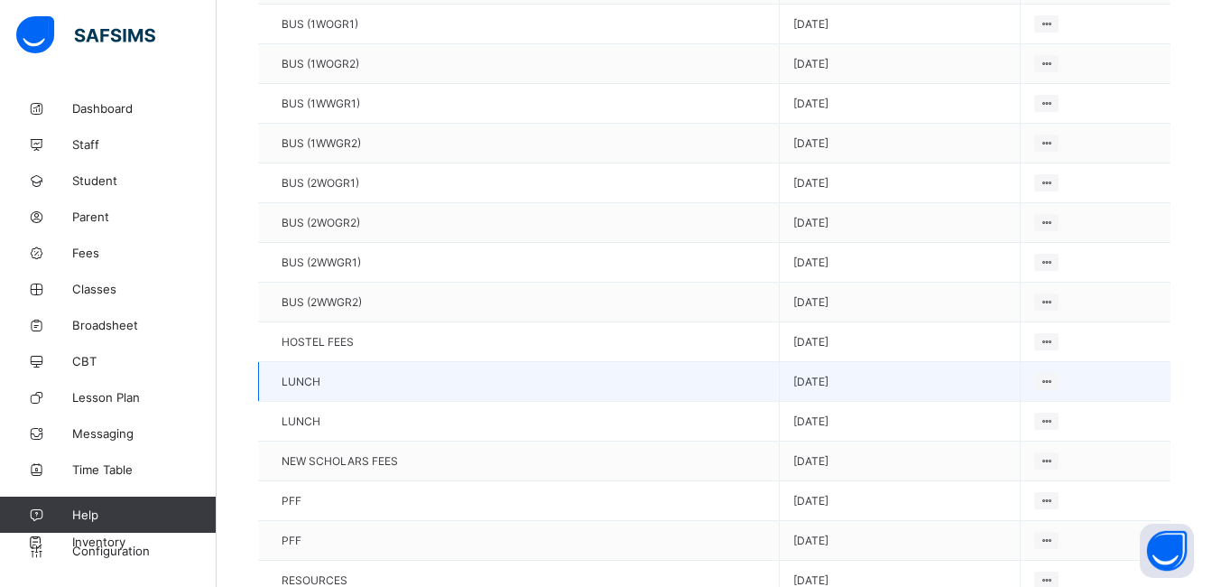
click at [417, 377] on td "LUNCH" at bounding box center [519, 382] width 521 height 40
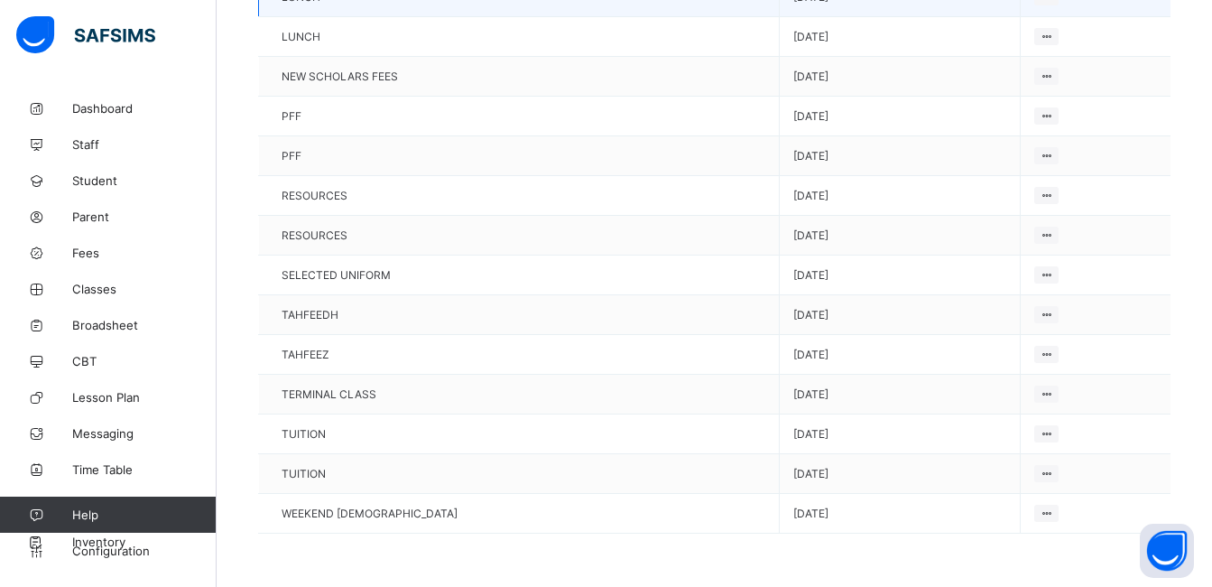
scroll to position [795, 0]
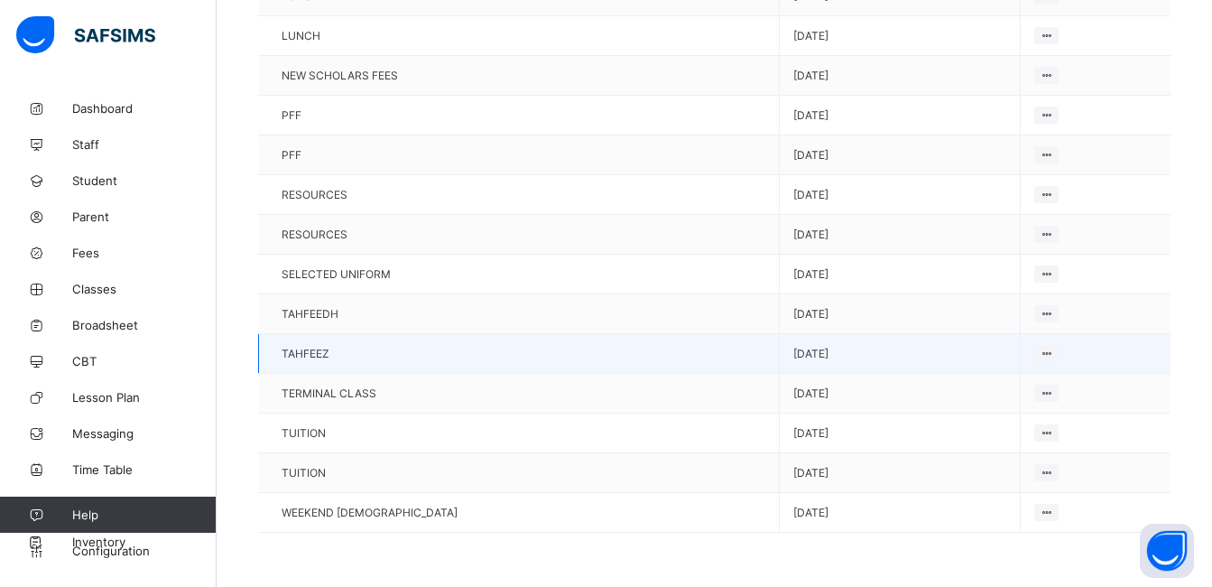
click at [422, 345] on td "TAHFEEZ" at bounding box center [519, 354] width 521 height 40
click at [1039, 355] on icon at bounding box center [1046, 354] width 15 height 14
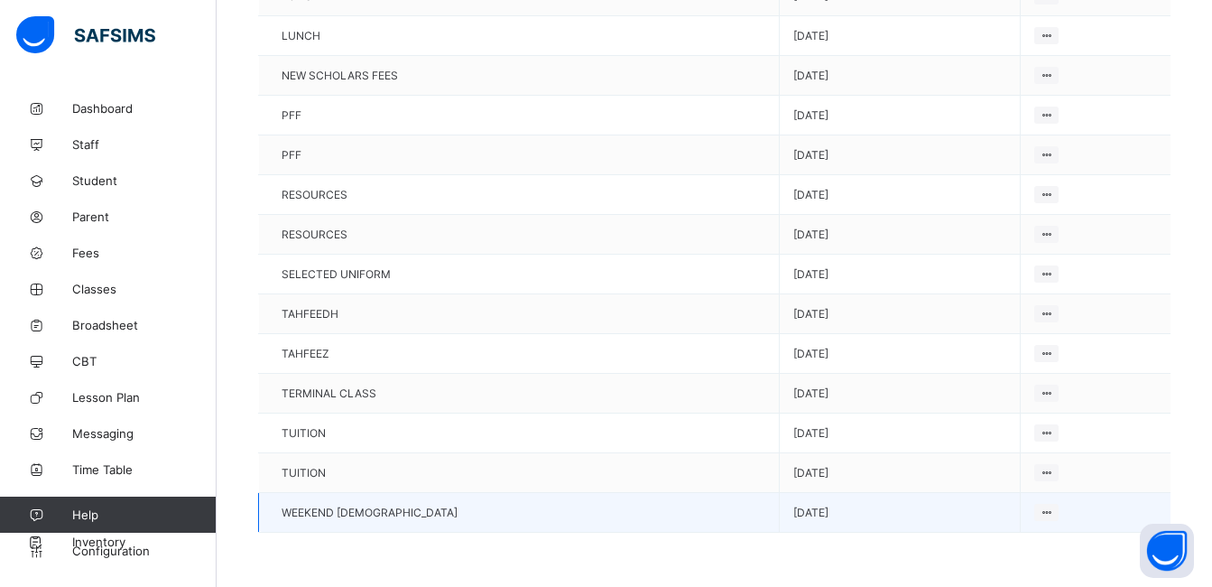
click at [505, 519] on td "WEEKEND [DEMOGRAPHIC_DATA]" at bounding box center [519, 513] width 521 height 40
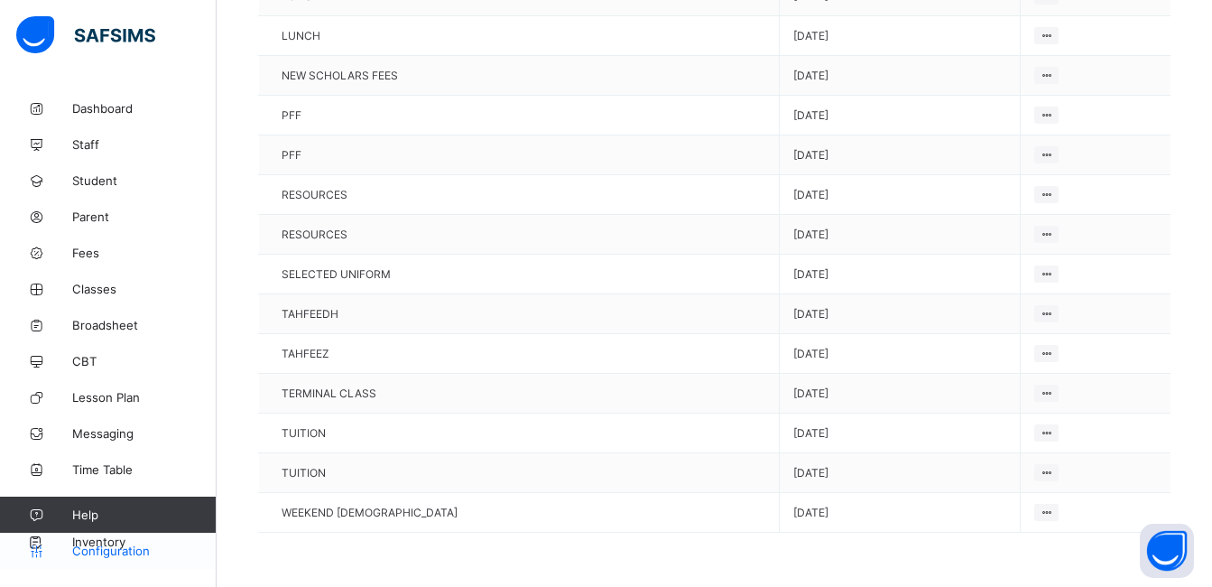
click at [105, 552] on span "Configuration" at bounding box center [144, 550] width 144 height 14
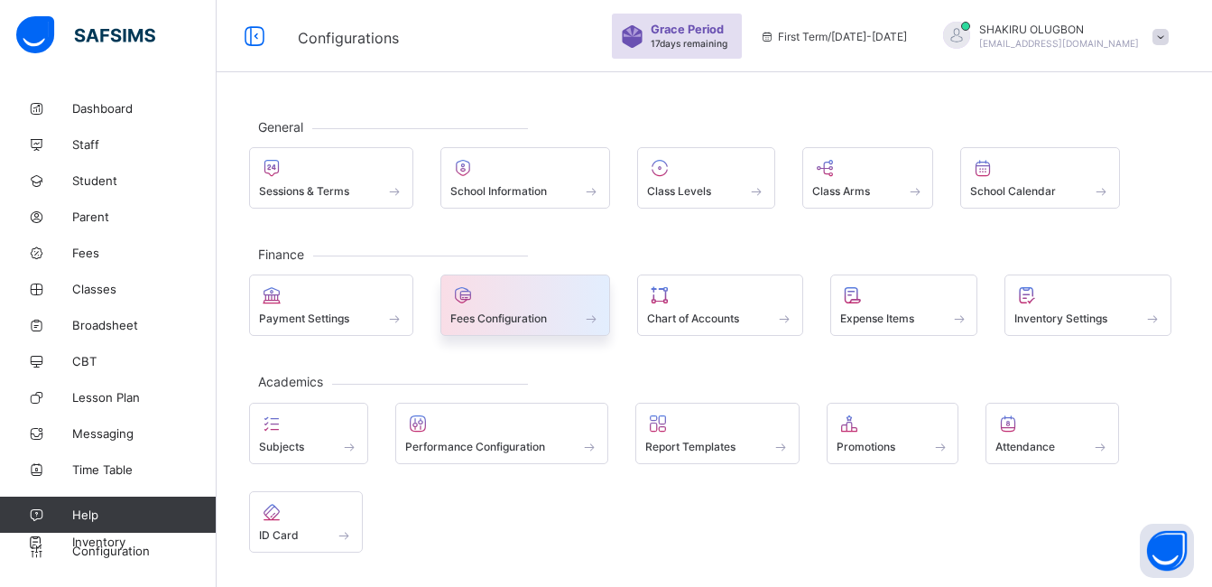
click at [499, 319] on span "Fees Configuration" at bounding box center [498, 318] width 97 height 14
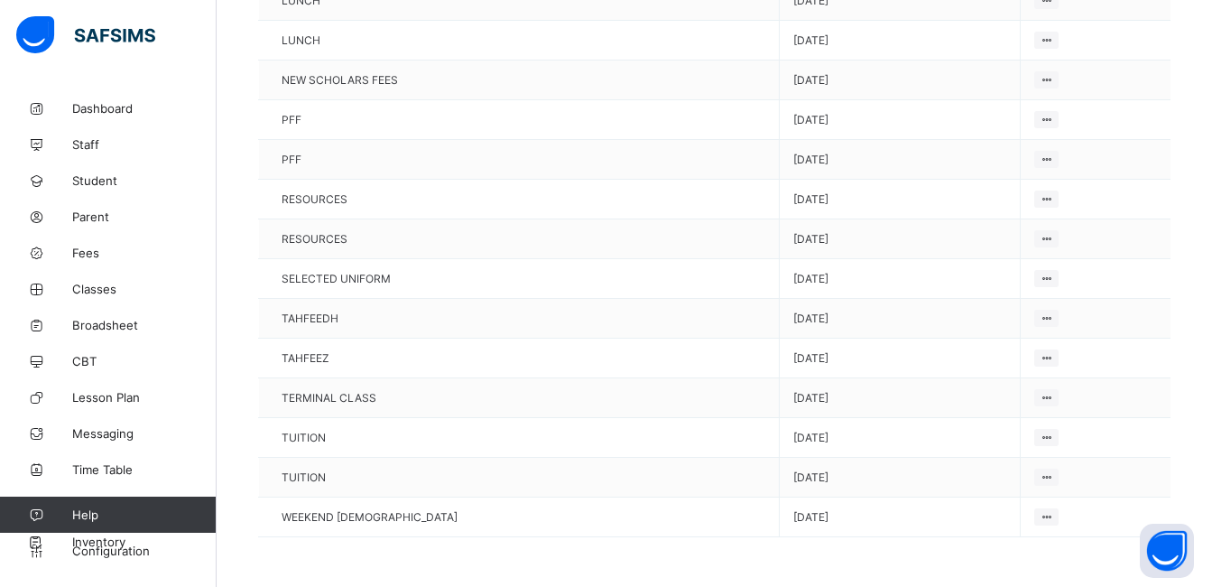
scroll to position [795, 0]
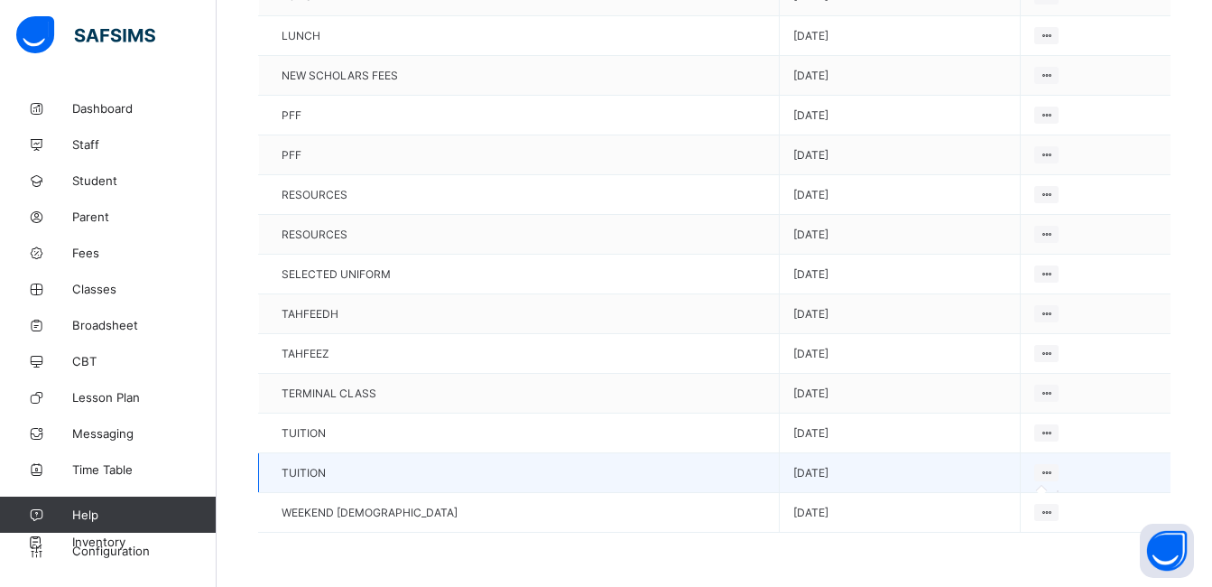
click at [1039, 470] on icon at bounding box center [1046, 473] width 15 height 14
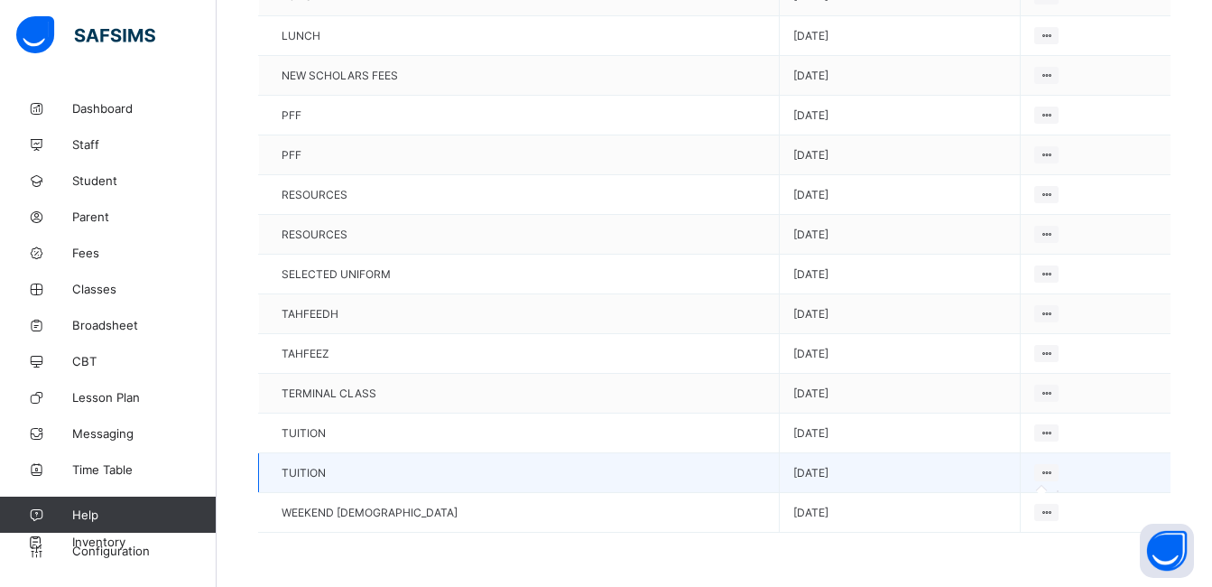
click at [1039, 470] on icon at bounding box center [1046, 473] width 15 height 14
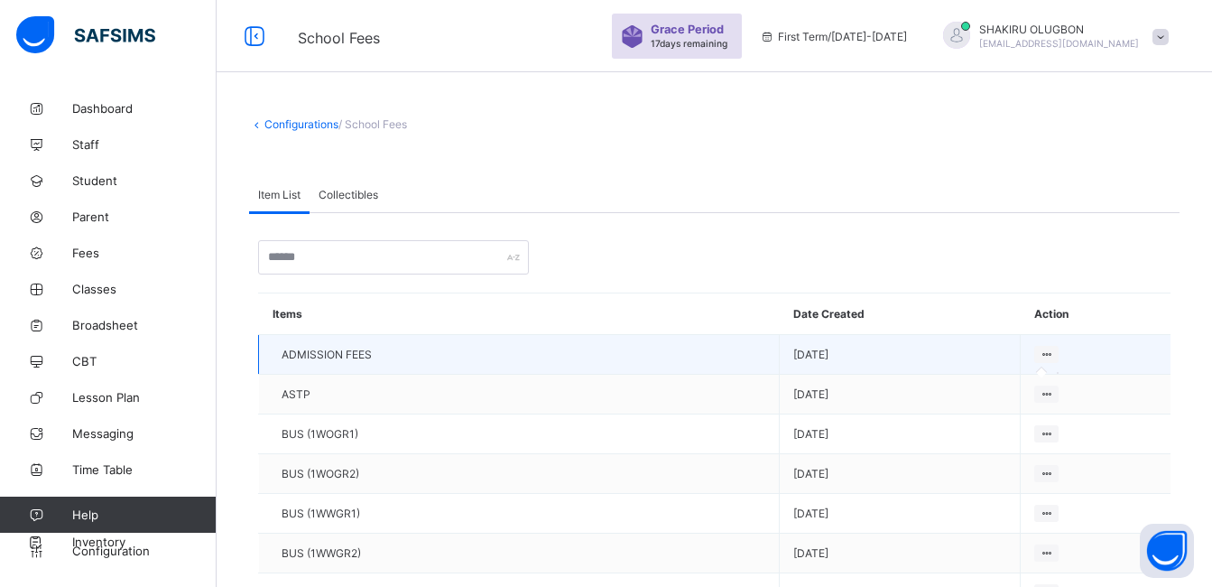
click at [1039, 351] on icon at bounding box center [1046, 354] width 15 height 14
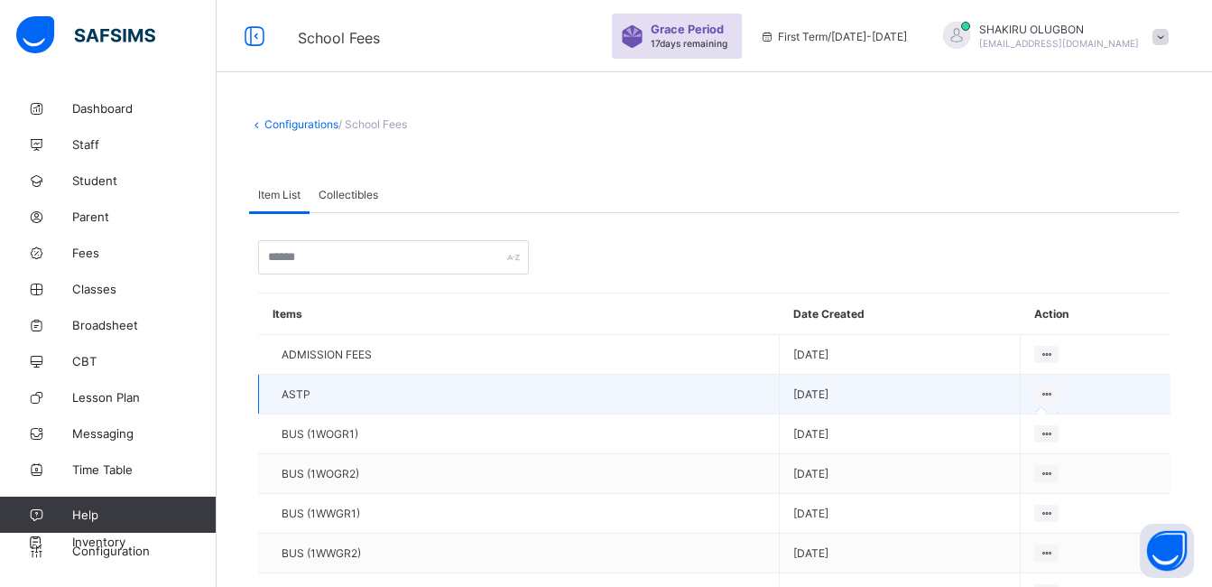
click at [1039, 391] on icon at bounding box center [1046, 394] width 15 height 14
click at [718, 392] on td "ASTP" at bounding box center [519, 395] width 521 height 40
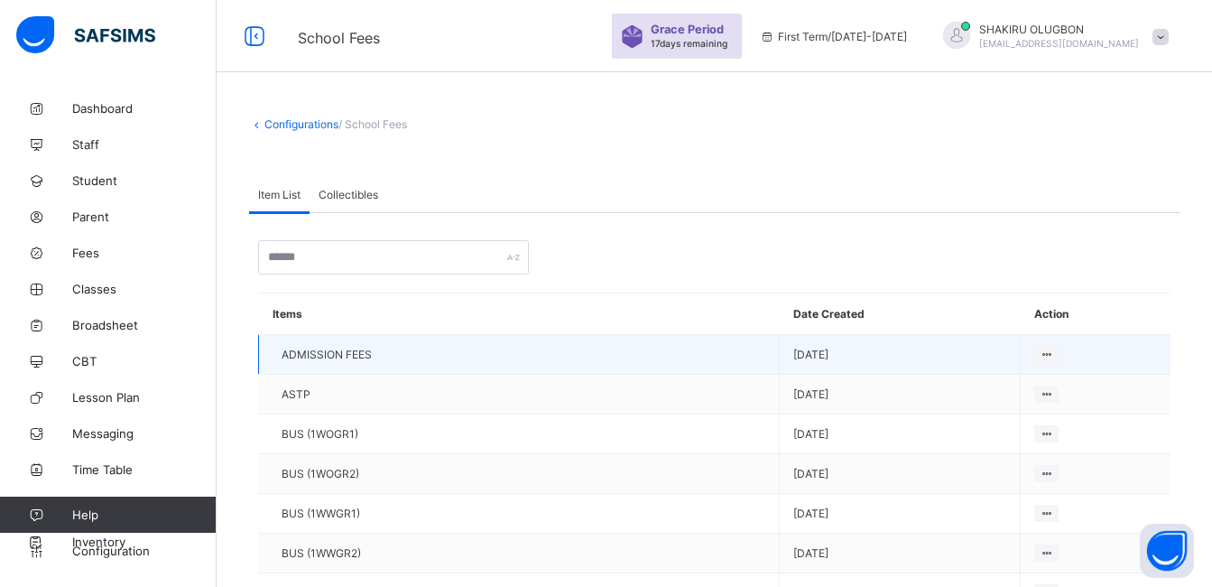
click at [664, 368] on td "ADMISSION FEES" at bounding box center [519, 355] width 521 height 40
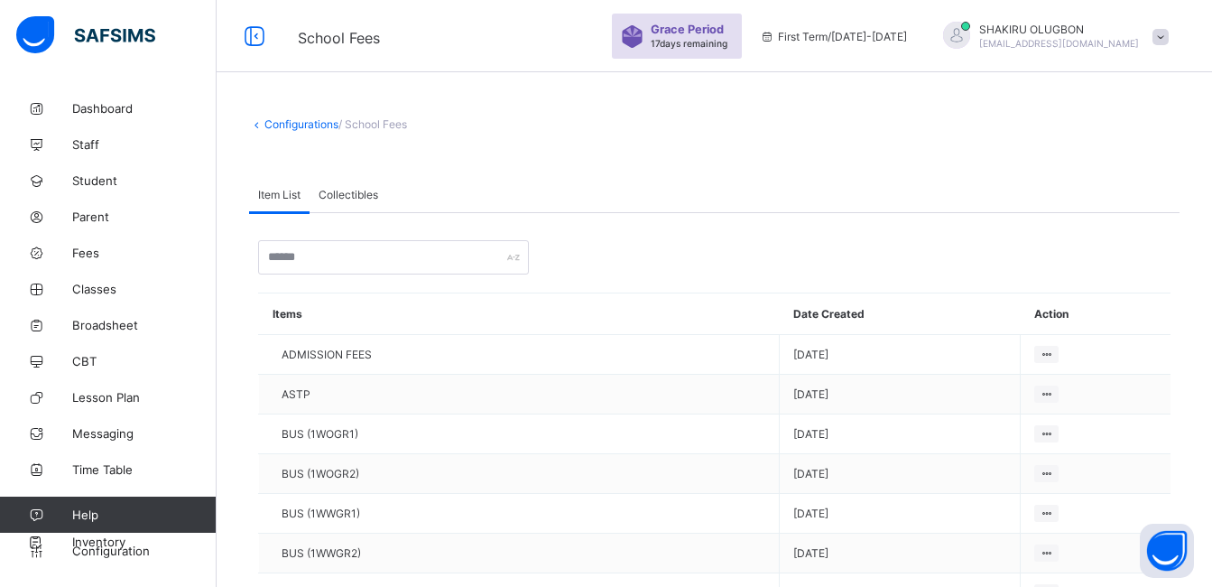
click at [775, 42] on icon at bounding box center [767, 37] width 15 height 14
click at [775, 38] on icon at bounding box center [767, 37] width 15 height 14
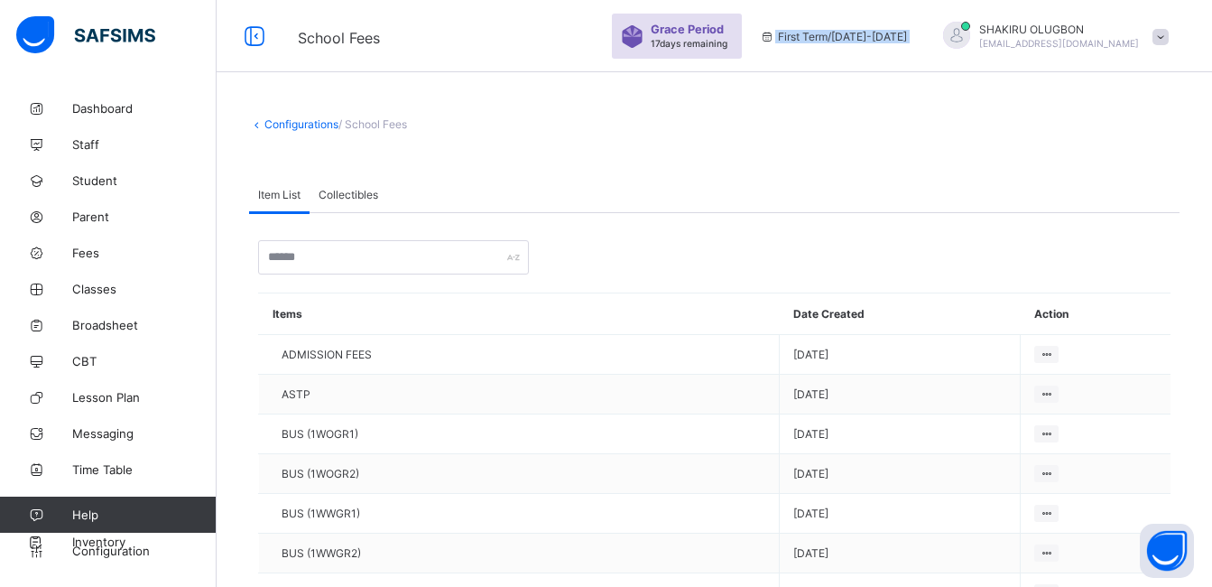
click at [775, 38] on icon at bounding box center [767, 37] width 15 height 14
drag, startPoint x: 798, startPoint y: 38, endPoint x: 793, endPoint y: 134, distance: 96.7
click at [314, 122] on link "Configurations" at bounding box center [301, 124] width 74 height 14
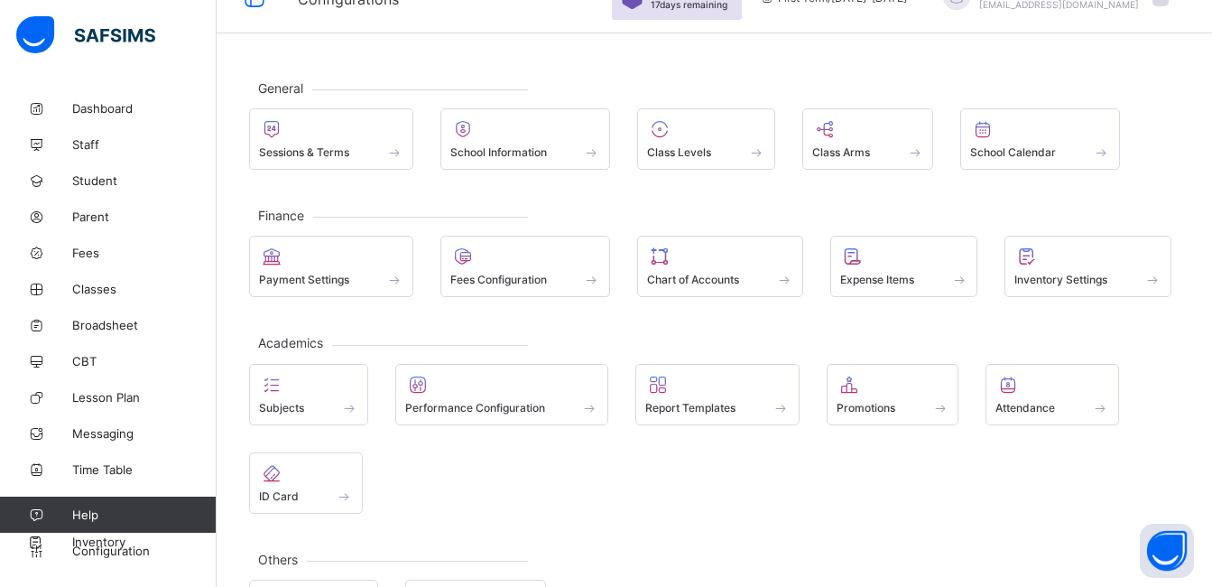
scroll to position [42, 0]
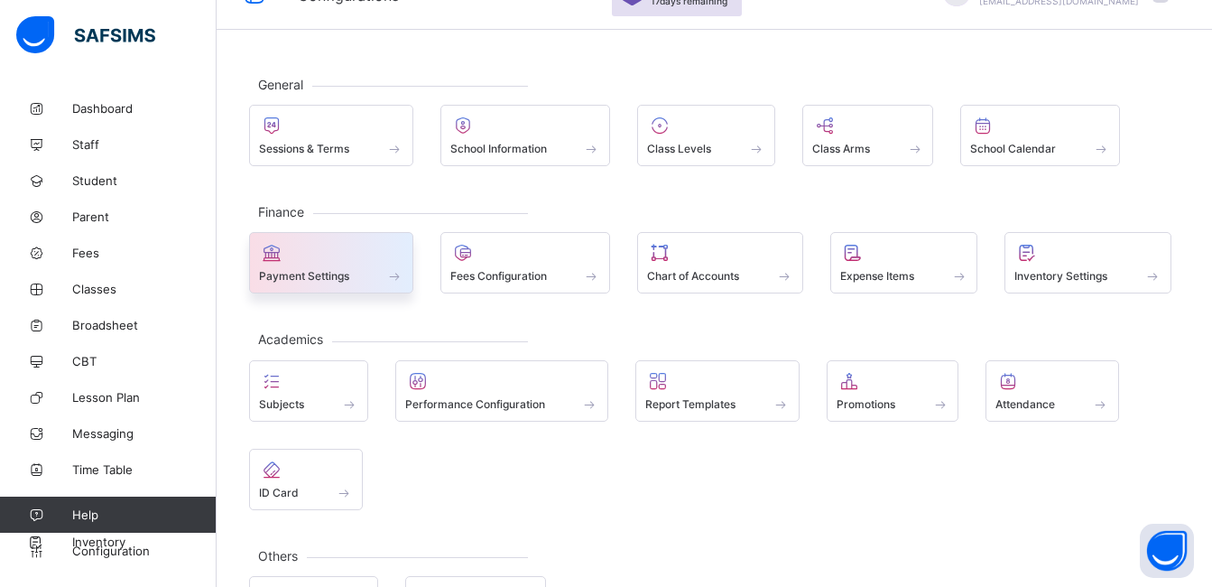
click at [299, 270] on span "Payment Settings" at bounding box center [304, 276] width 90 height 14
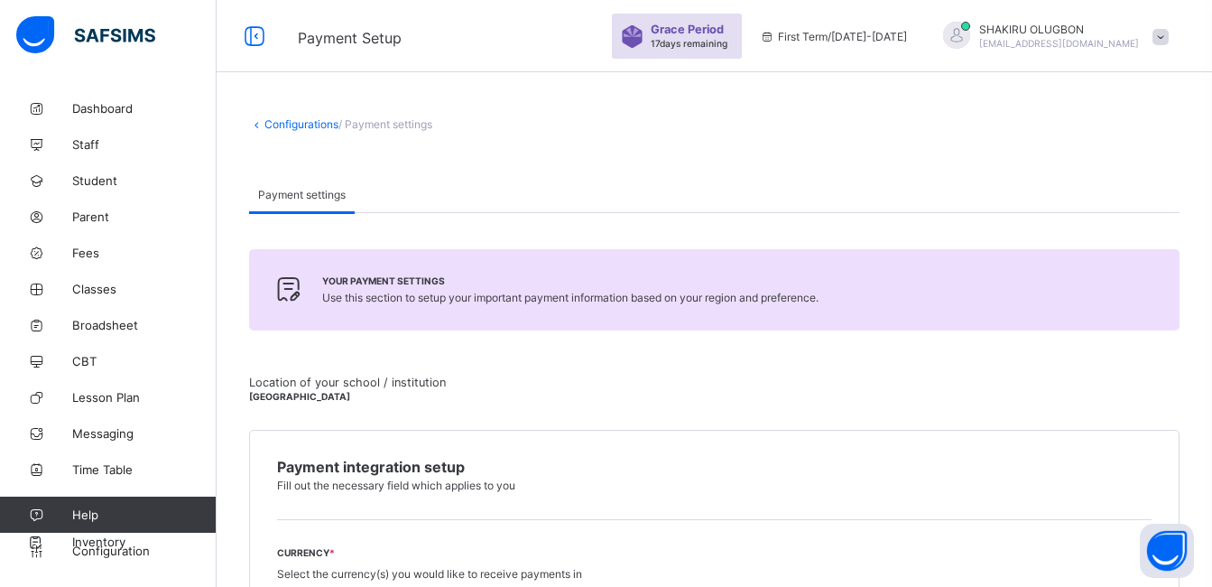
click at [298, 122] on link "Configurations" at bounding box center [301, 124] width 74 height 14
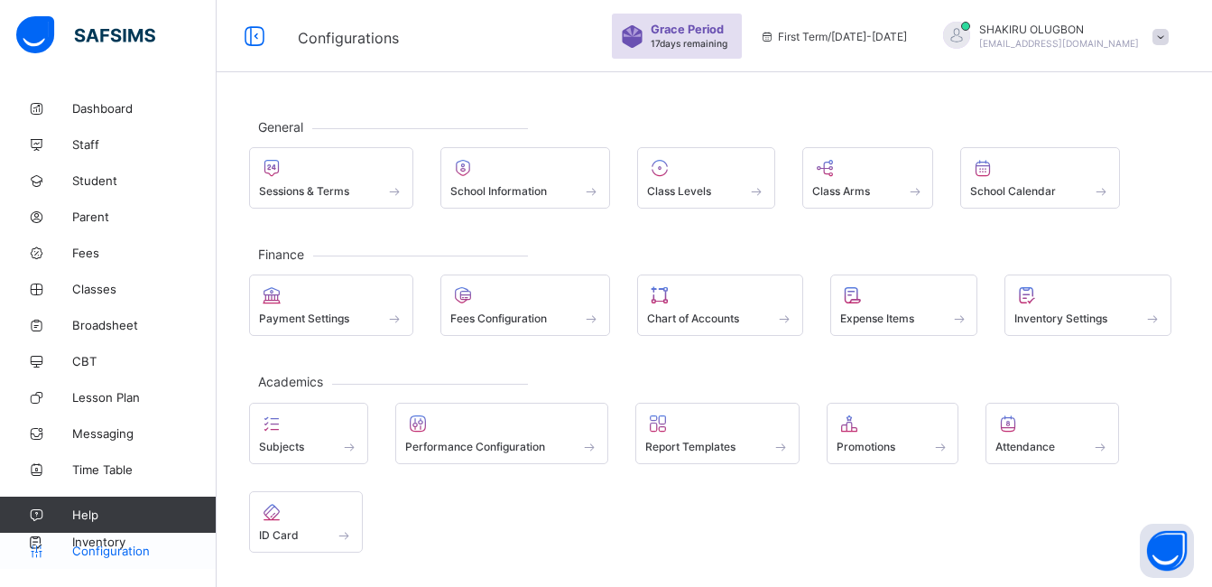
drag, startPoint x: 0, startPoint y: 0, endPoint x: 115, endPoint y: 555, distance: 566.8
click at [115, 555] on span "Configuration" at bounding box center [144, 550] width 144 height 14
click at [115, 554] on span "Configuration" at bounding box center [144, 550] width 144 height 14
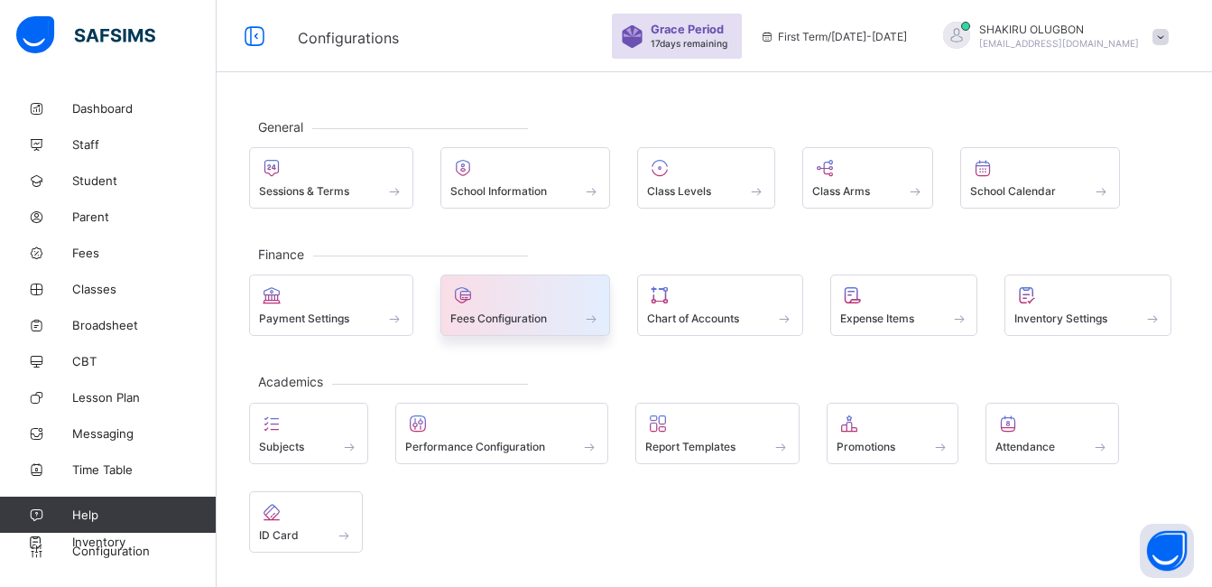
click at [541, 301] on div at bounding box center [525, 295] width 151 height 22
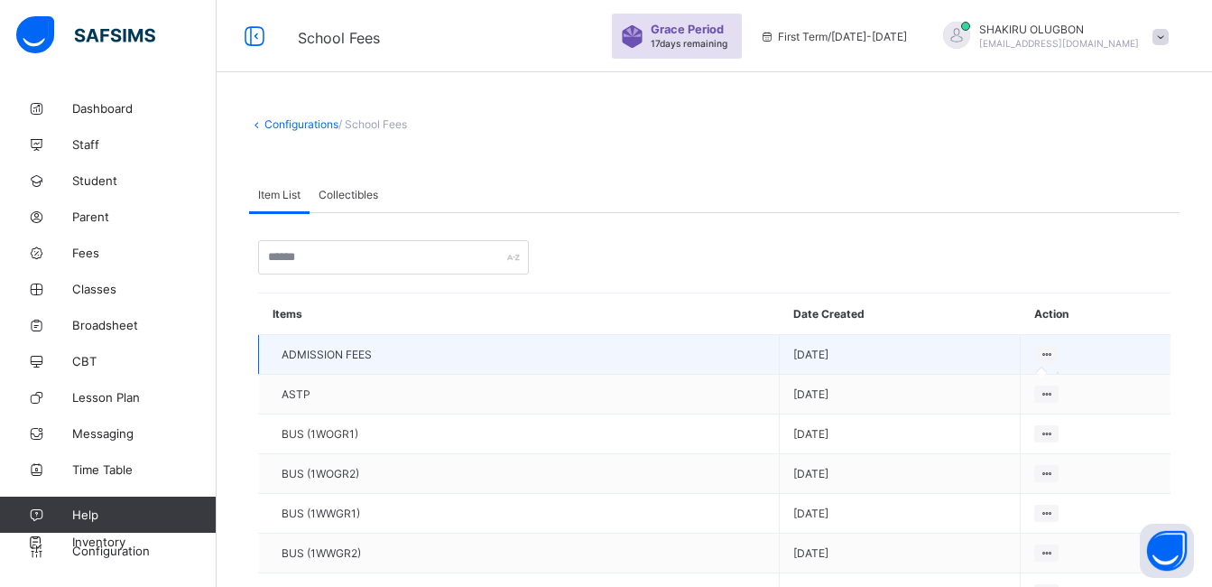
click at [1039, 358] on icon at bounding box center [1046, 354] width 15 height 14
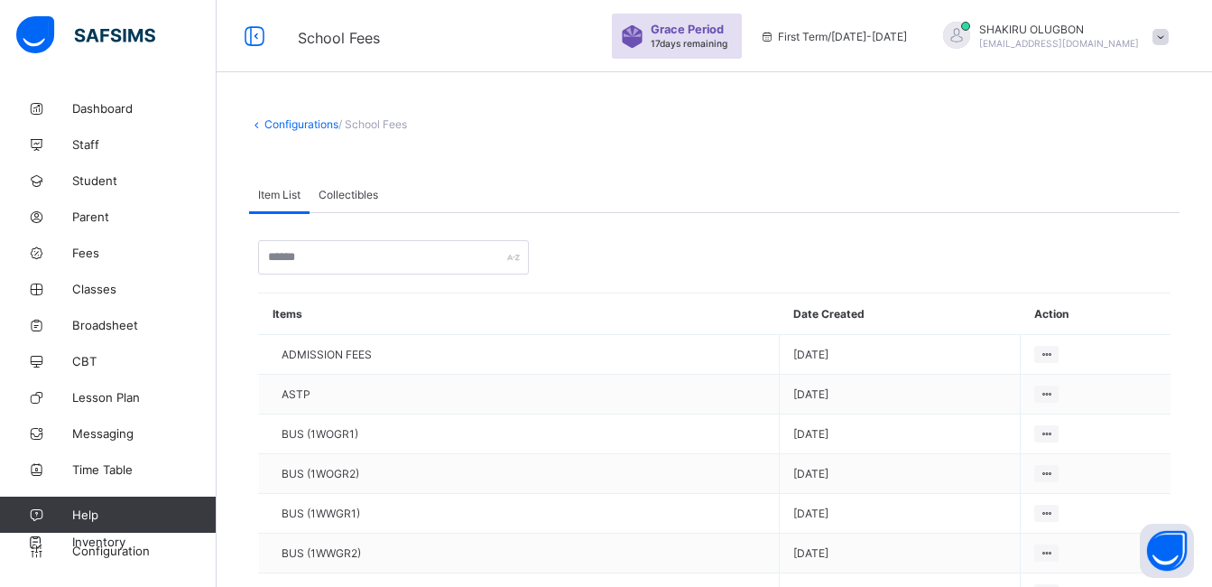
click at [708, 37] on div "Grace Period 17 days remaining" at bounding box center [692, 36] width 82 height 27
click at [837, 34] on span "First Term / [DATE]-[DATE]" at bounding box center [833, 37] width 147 height 14
click at [911, 47] on div "First Term / [DATE]-[DATE]" at bounding box center [833, 36] width 165 height 72
click at [775, 41] on icon at bounding box center [767, 37] width 15 height 14
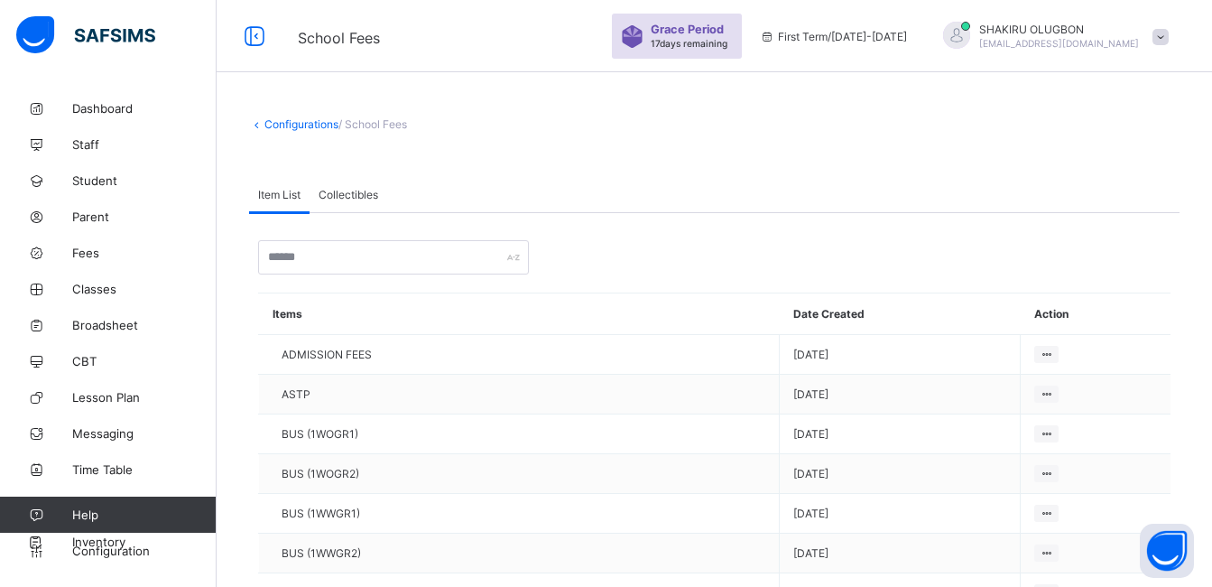
click at [775, 41] on icon at bounding box center [767, 37] width 15 height 14
click at [775, 30] on icon at bounding box center [767, 37] width 15 height 14
click at [775, 34] on icon at bounding box center [767, 37] width 15 height 14
